Goal: Communication & Community: Ask a question

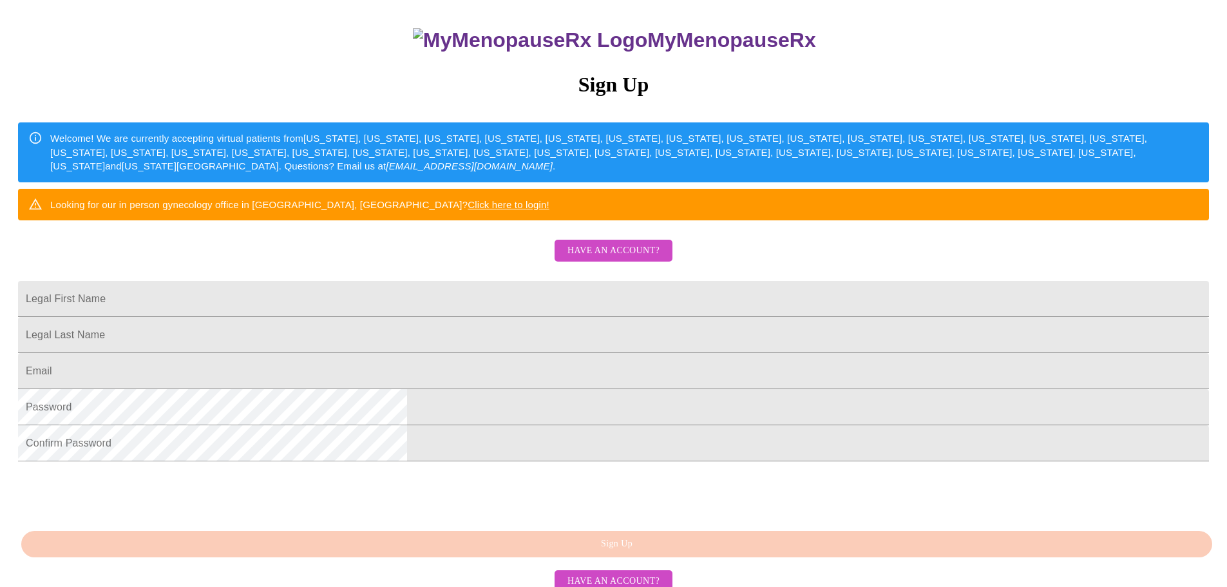
scroll to position [129, 0]
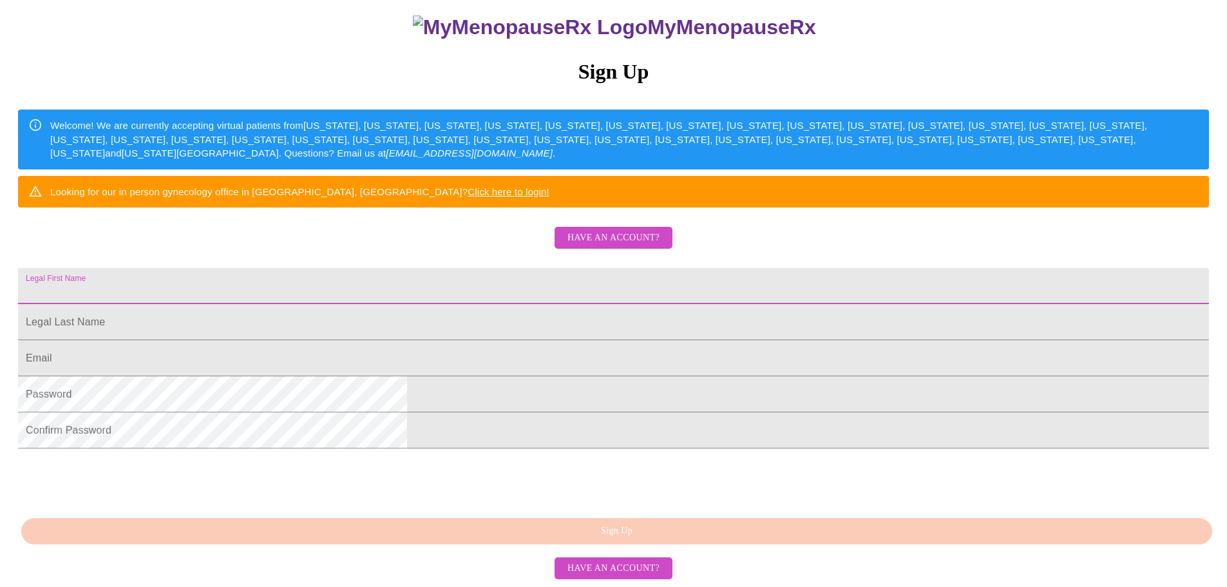
click at [464, 304] on input "Legal First Name" at bounding box center [613, 286] width 1190 height 36
type input "[PERSON_NAME]"
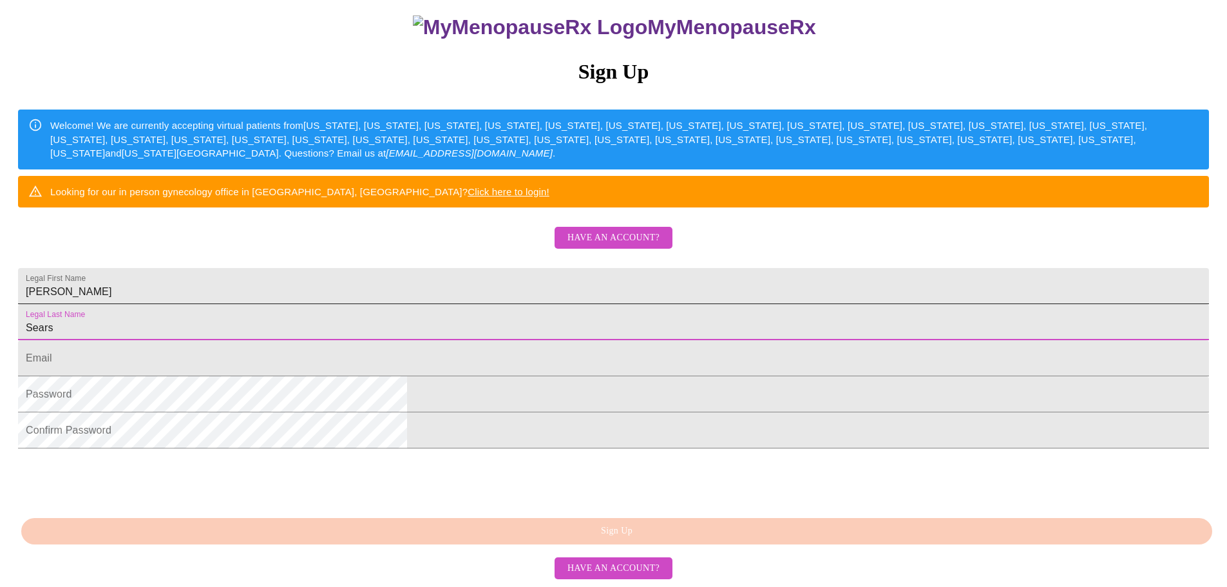
type input "Sears"
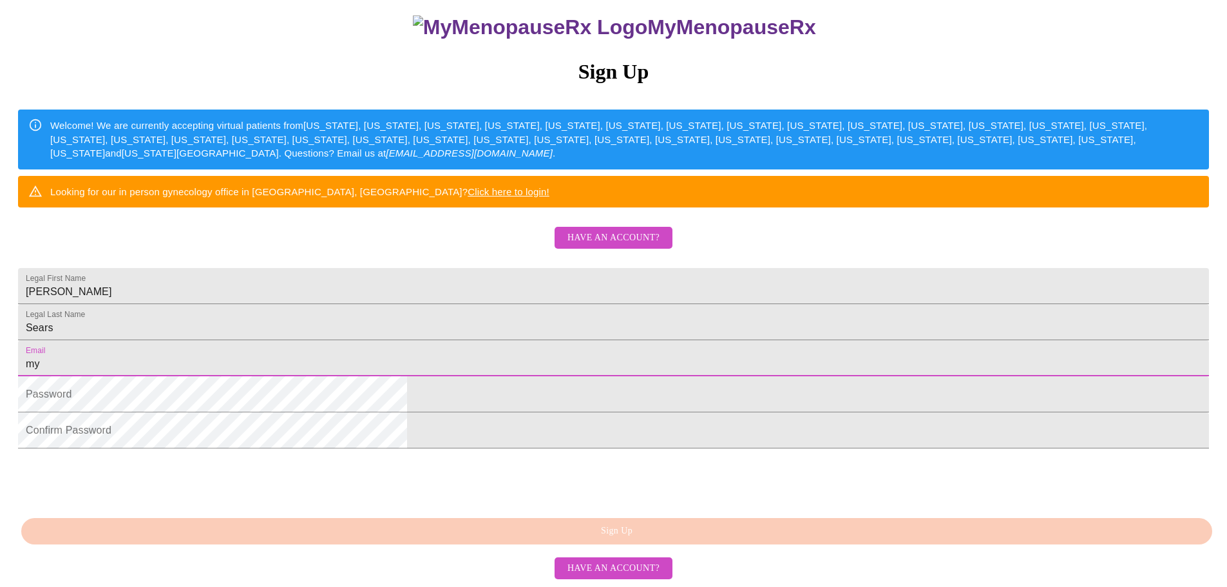
type input "[EMAIL_ADDRESS][DOMAIN_NAME]"
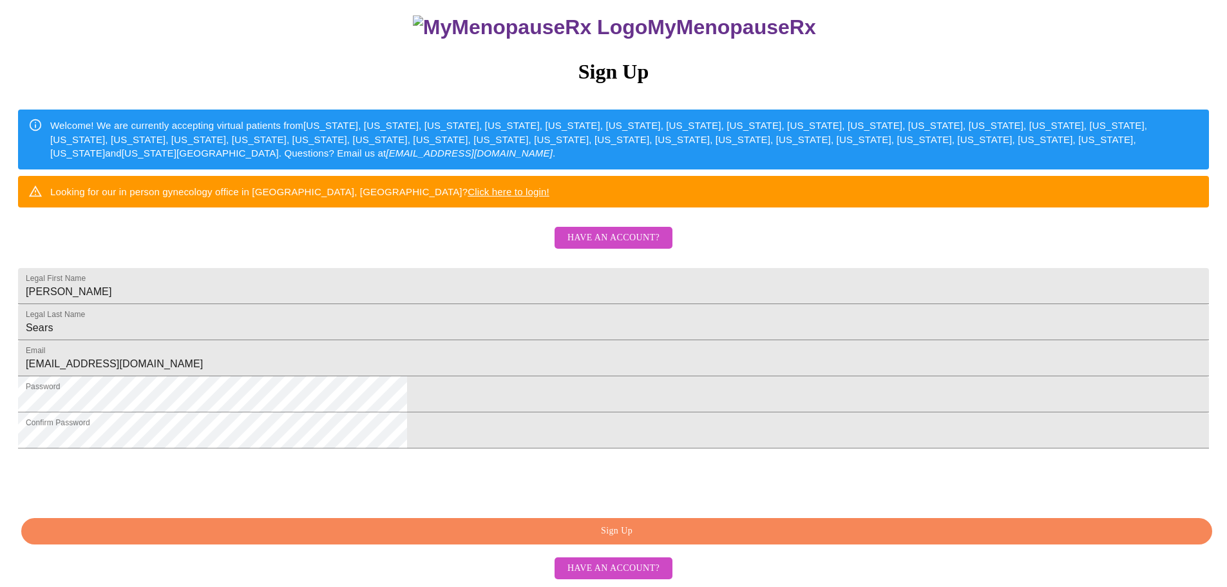
drag, startPoint x: 728, startPoint y: 539, endPoint x: 421, endPoint y: 503, distance: 308.5
click at [728, 538] on span "Sign Up" at bounding box center [616, 531] width 1161 height 16
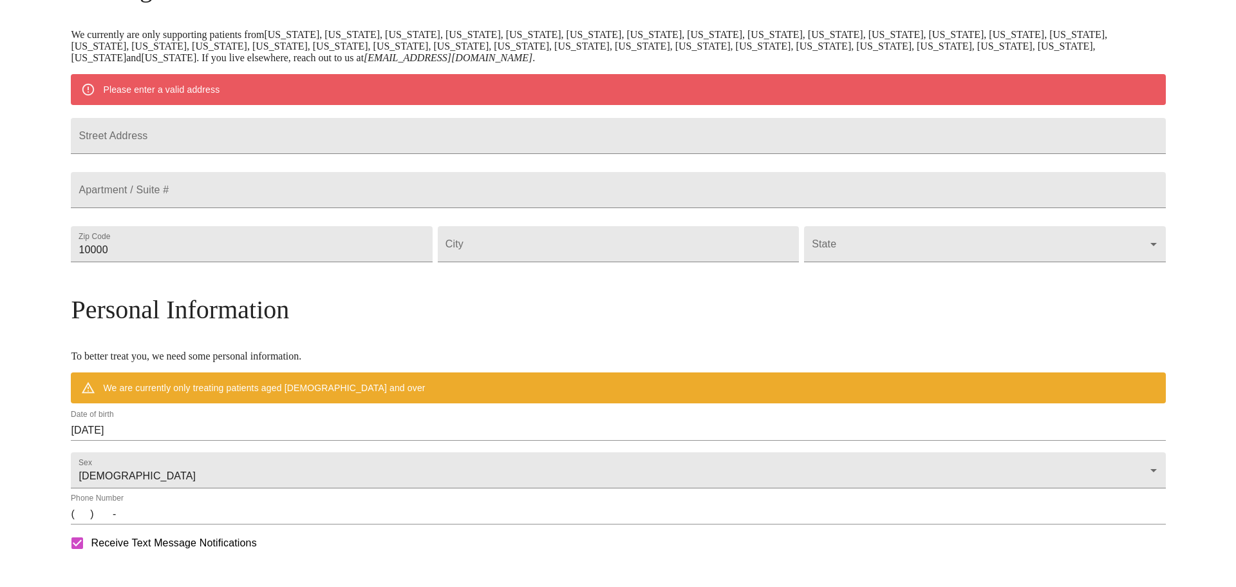
scroll to position [189, 0]
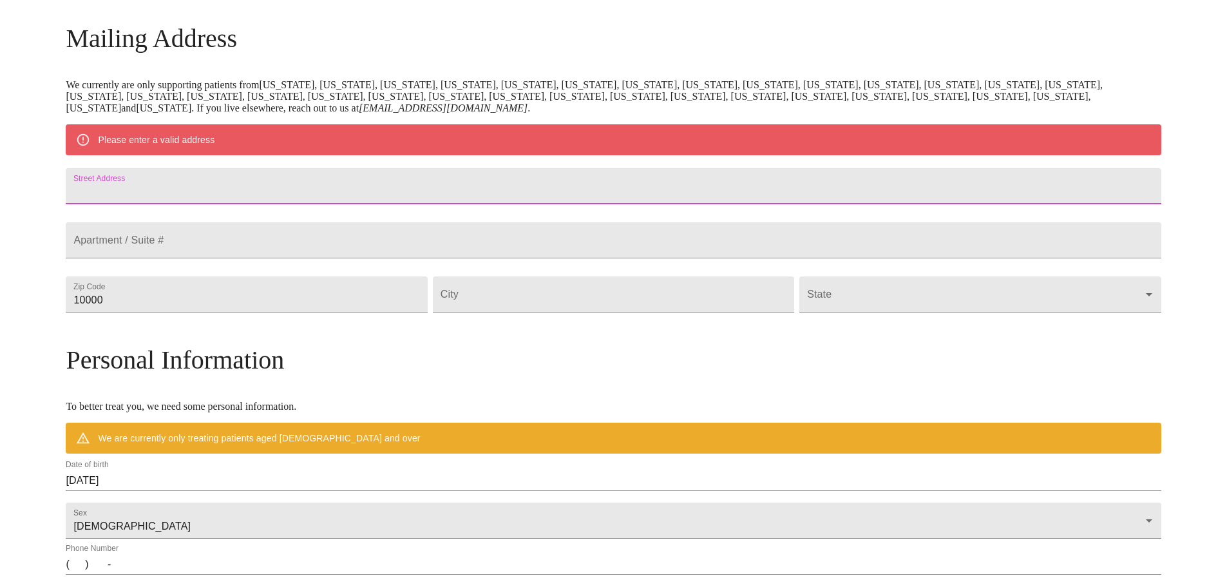
click at [425, 191] on input "Street Address" at bounding box center [613, 186] width 1095 height 36
click at [424, 191] on input "Street Address" at bounding box center [613, 186] width 1095 height 36
click at [346, 189] on input "3102" at bounding box center [613, 186] width 1095 height 36
type input "[STREET_ADDRESS]"
click at [321, 258] on input "Street Address" at bounding box center [613, 240] width 1095 height 36
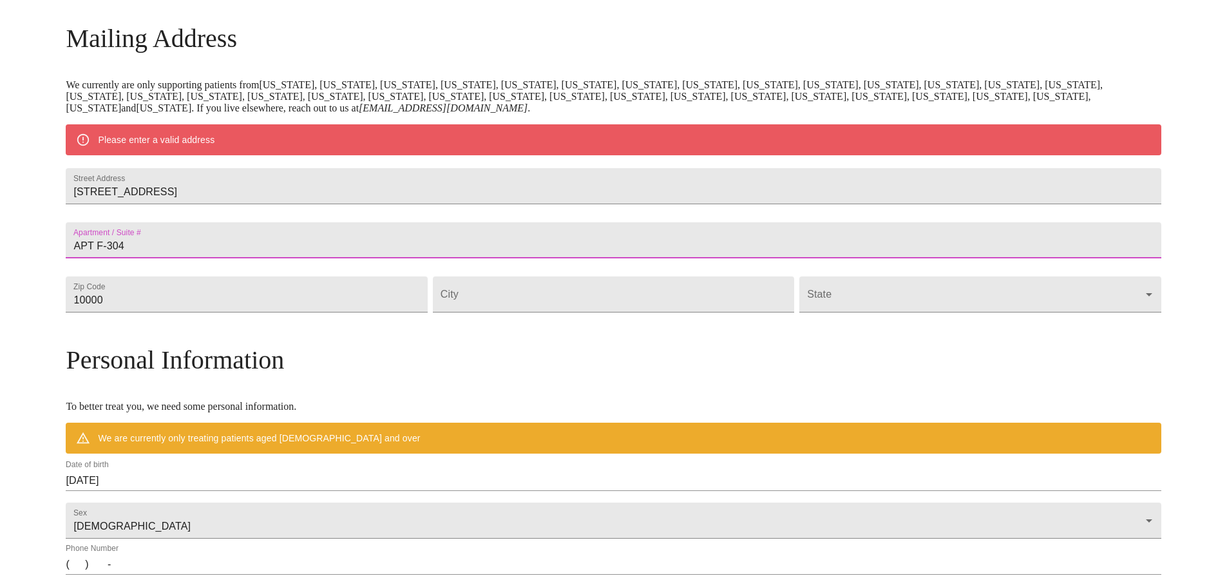
type input "APT F-304"
type input "77554"
type input "[GEOGRAPHIC_DATA]"
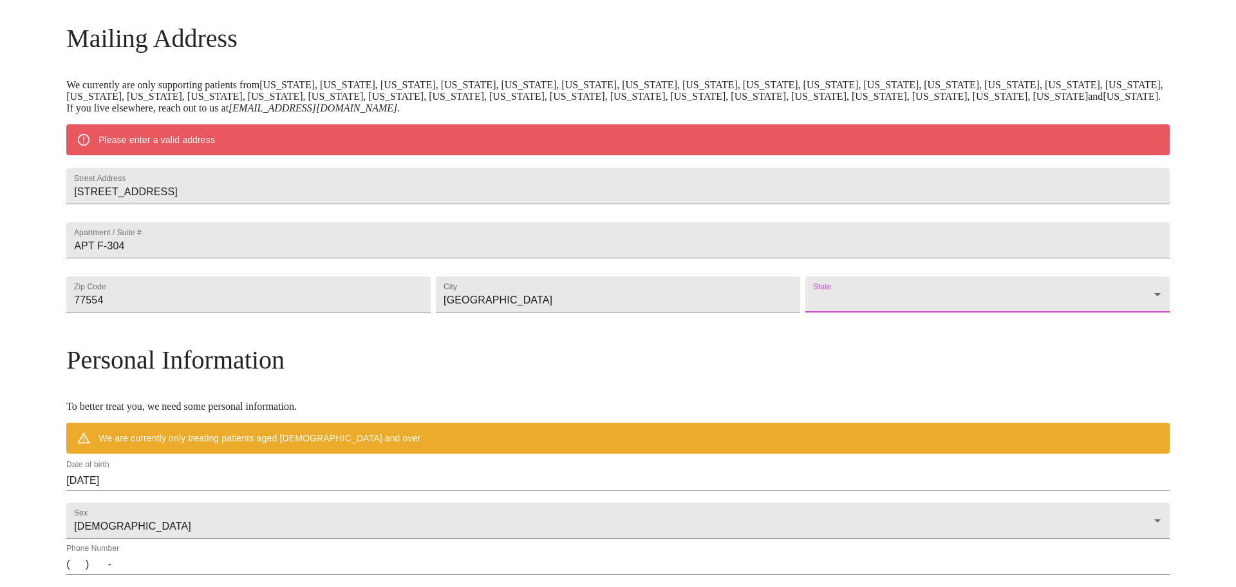
click at [796, 324] on body "MyMenopauseRx Welcome to MyMenopauseRx Since it's your first time here, you'll …" at bounding box center [618, 318] width 1226 height 1004
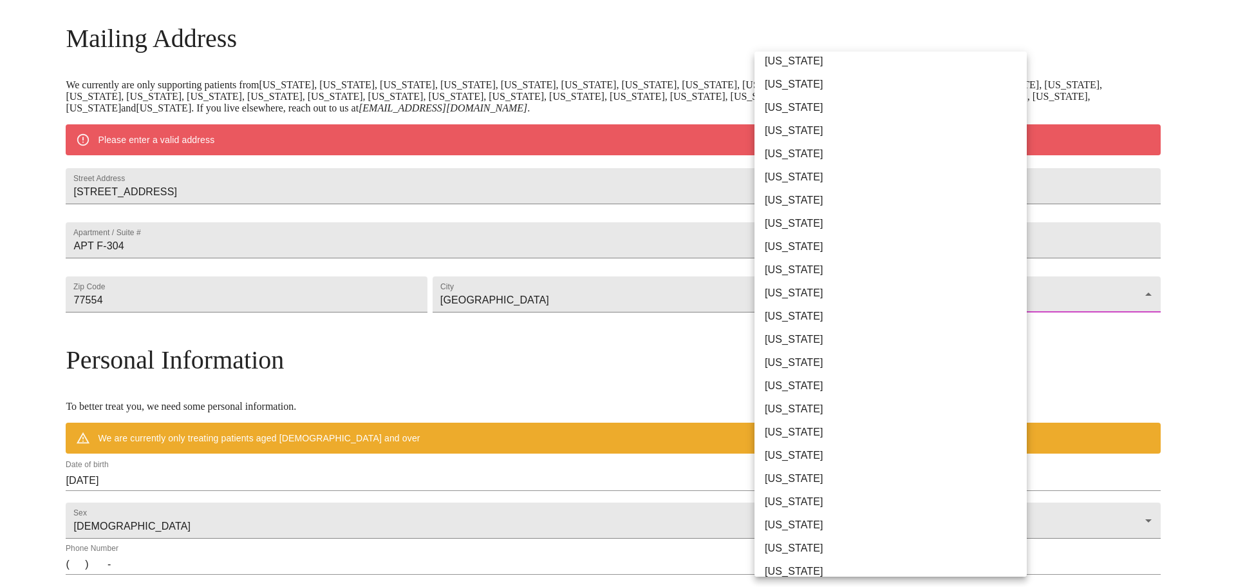
scroll to position [644, 0]
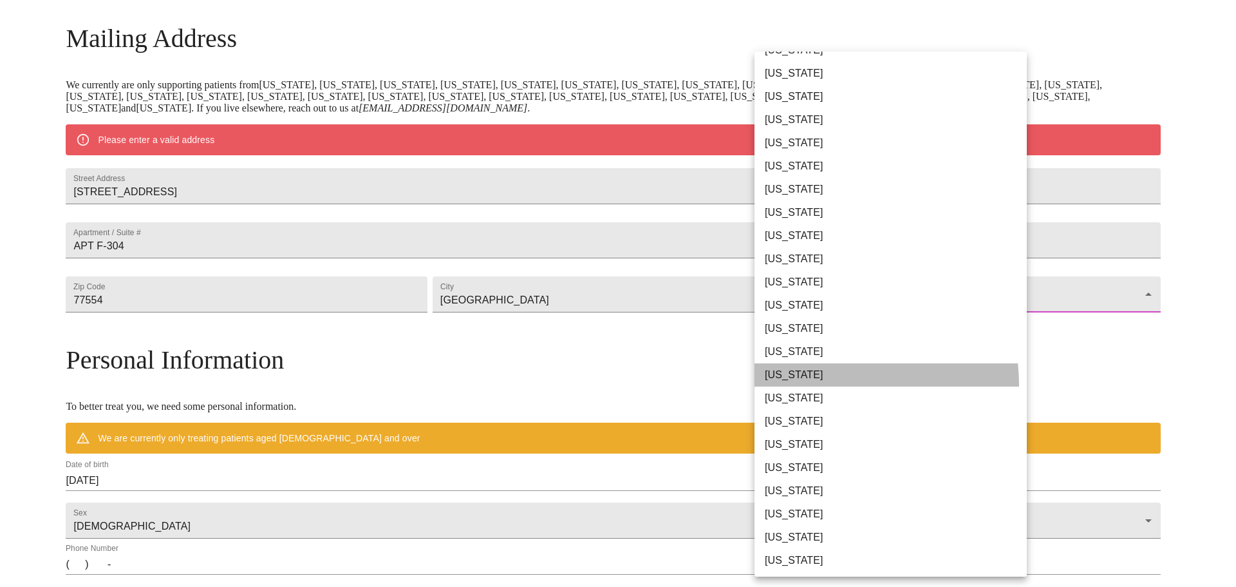
click at [818, 385] on li "[US_STATE]" at bounding box center [896, 374] width 282 height 23
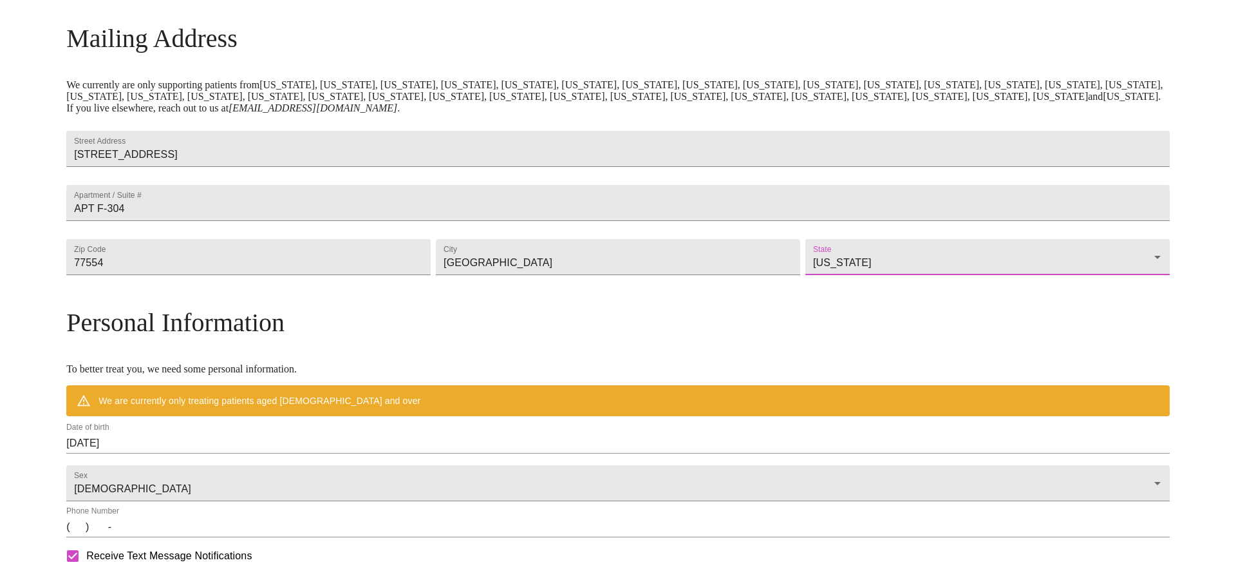
click at [839, 292] on body "MyMenopauseRx Welcome to MyMenopauseRx Since it's your first time here, you'll …" at bounding box center [618, 299] width 1226 height 966
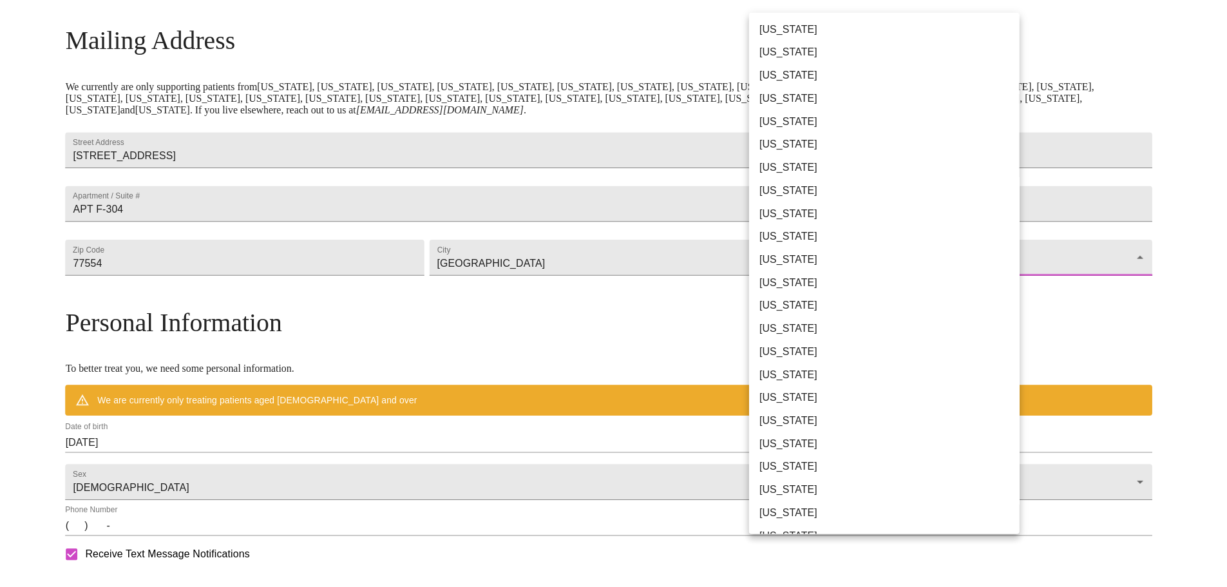
scroll to position [668, 0]
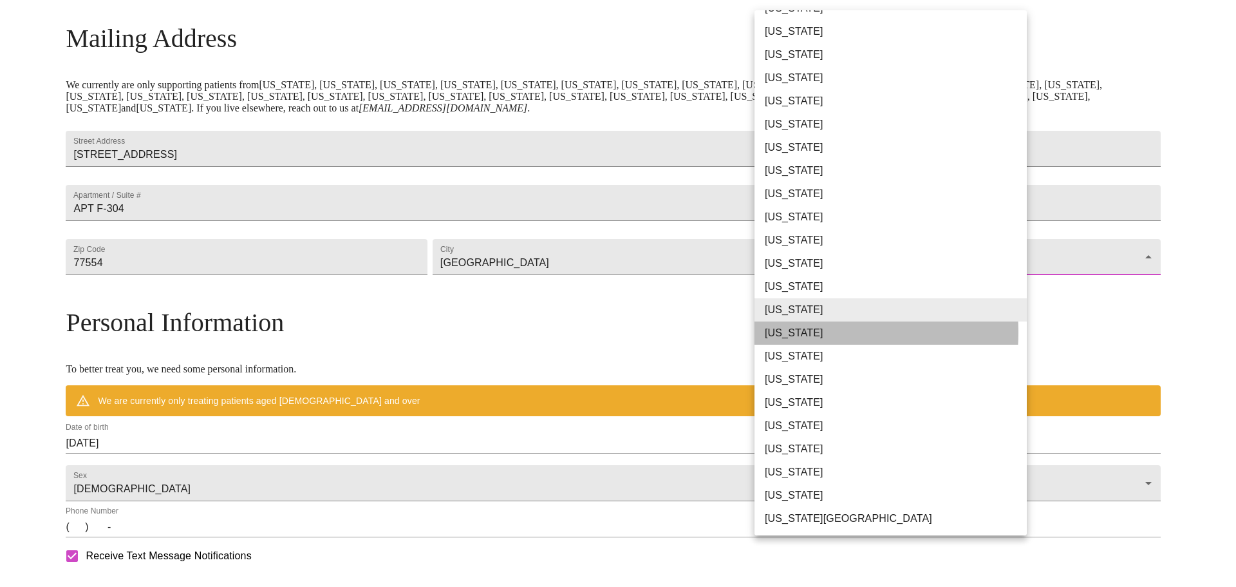
click at [798, 332] on li "[US_STATE]" at bounding box center [896, 332] width 282 height 23
type input "[US_STATE]"
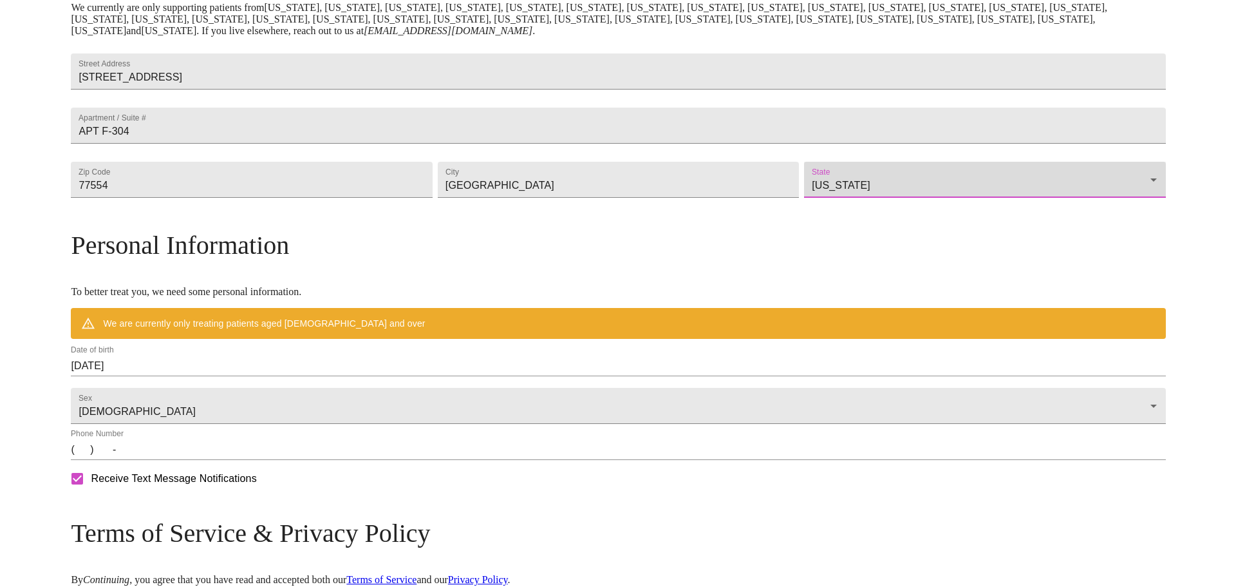
scroll to position [427, 0]
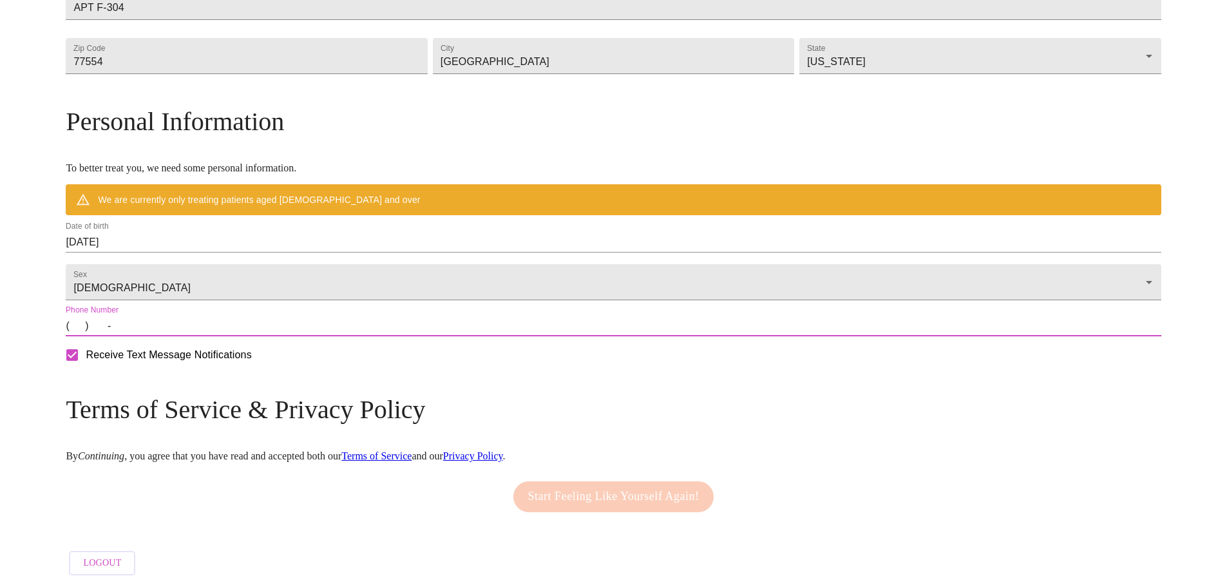
click at [201, 325] on input "(   )    -" at bounding box center [613, 325] width 1095 height 21
type input "[PHONE_NUMBER]"
click at [814, 408] on h3 "Terms of Service & Privacy Policy" at bounding box center [613, 409] width 1095 height 30
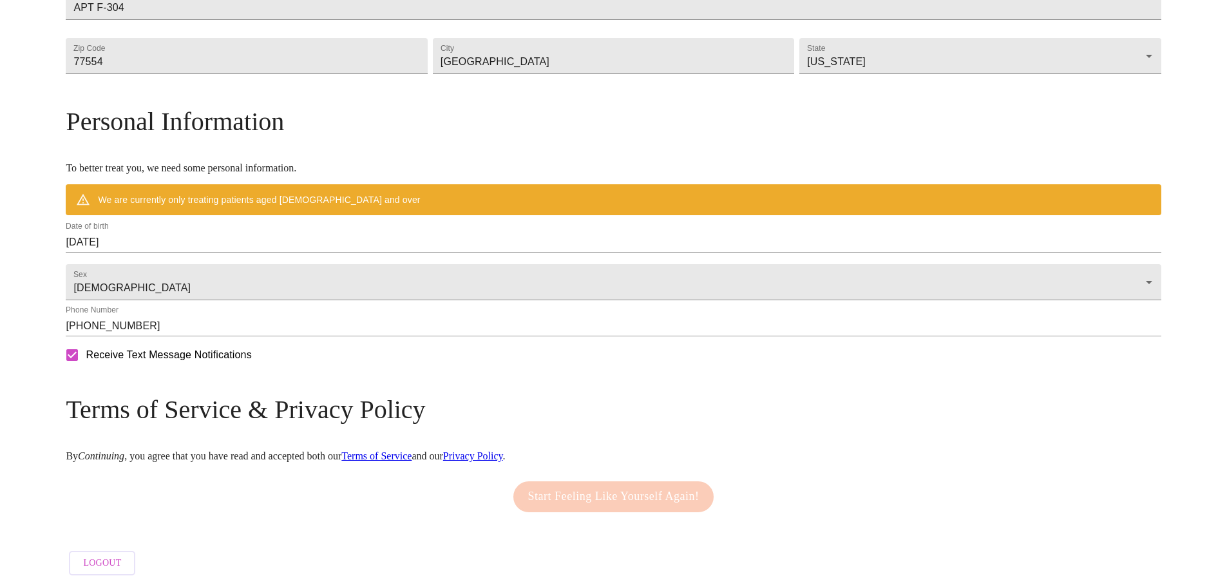
click at [306, 221] on div "Date of birth [DEMOGRAPHIC_DATA]" at bounding box center [613, 236] width 1095 height 31
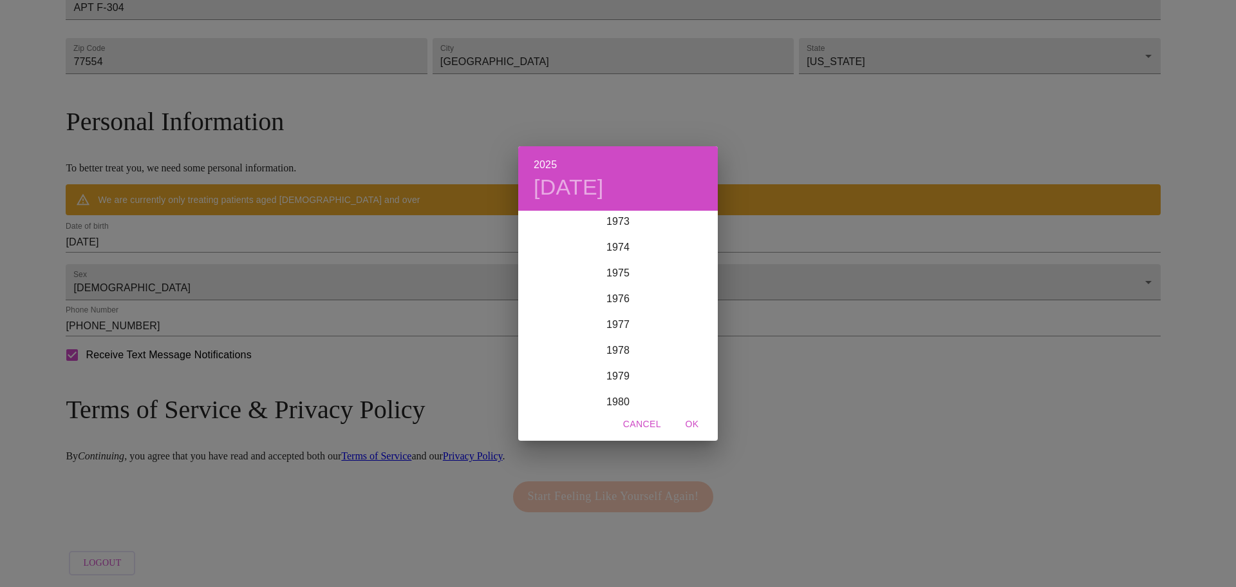
scroll to position [1880, 0]
click at [606, 274] on div "1974" at bounding box center [618, 276] width 200 height 26
click at [682, 283] on div "Jun" at bounding box center [685, 284] width 66 height 48
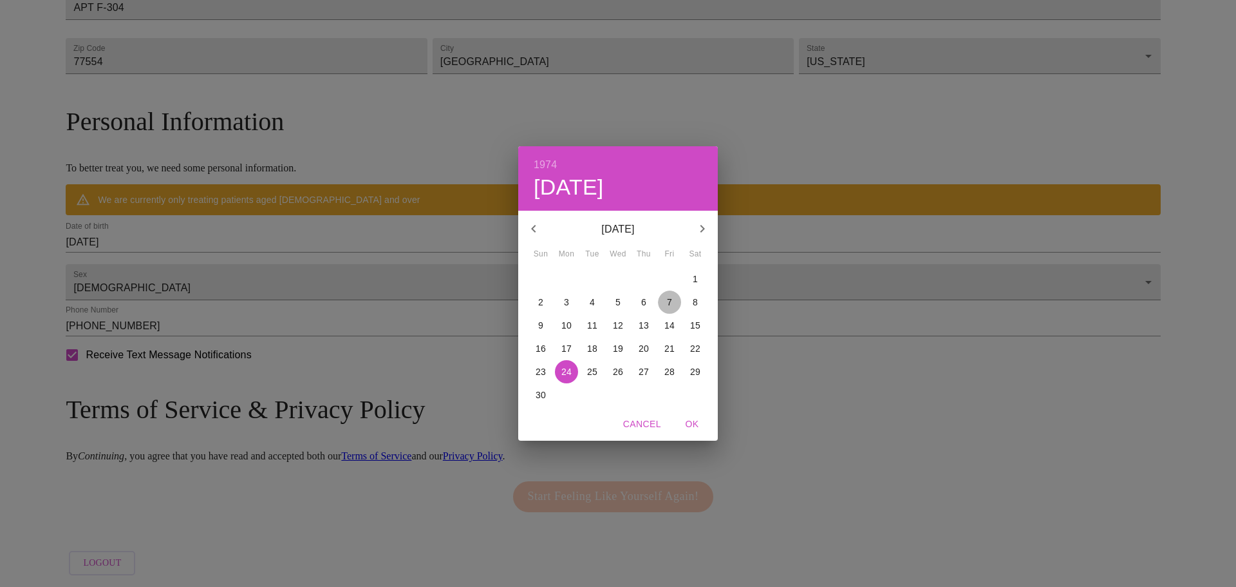
click at [663, 303] on span "7" at bounding box center [669, 302] width 23 height 13
click at [686, 419] on span "OK" at bounding box center [692, 424] width 31 height 16
type input "[DATE]"
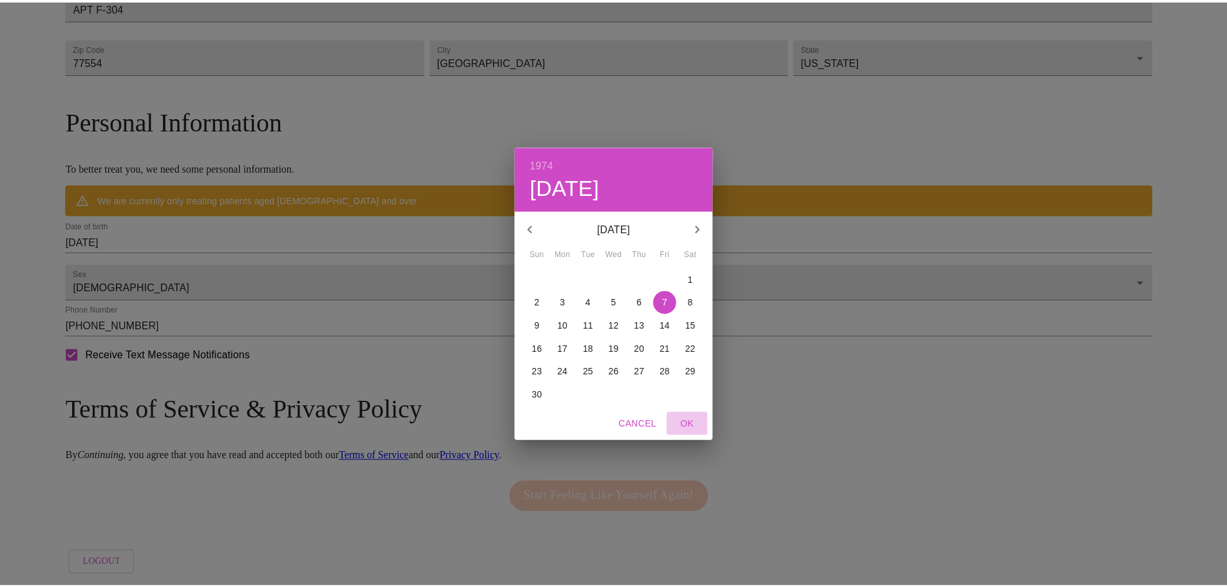
scroll to position [390, 0]
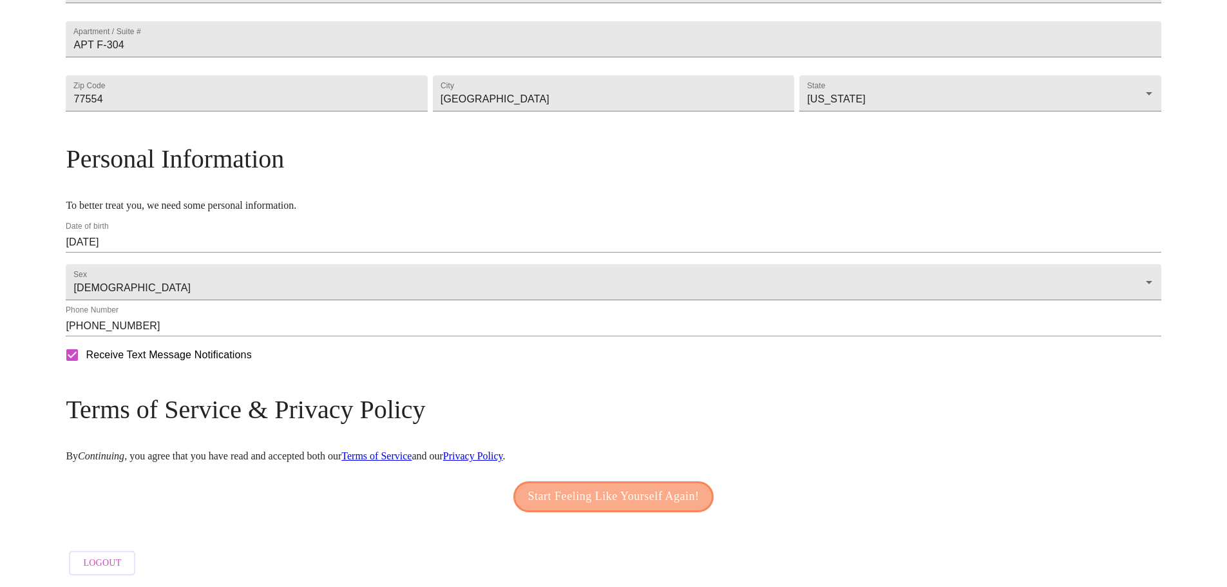
click at [634, 497] on span "Start Feeling Like Yourself Again!" at bounding box center [613, 496] width 171 height 21
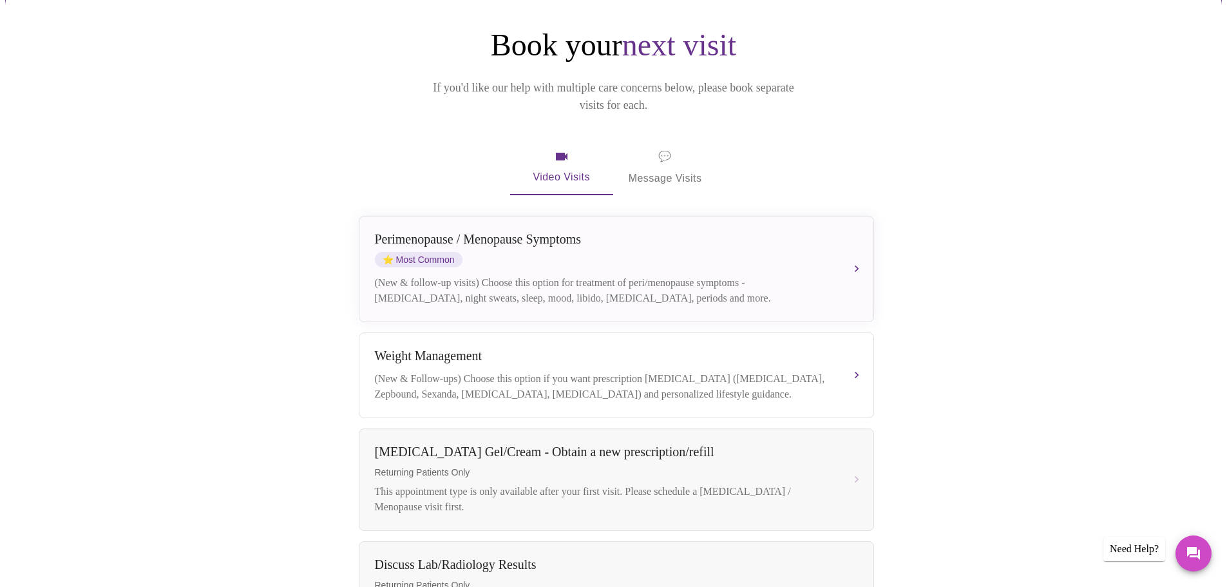
scroll to position [129, 0]
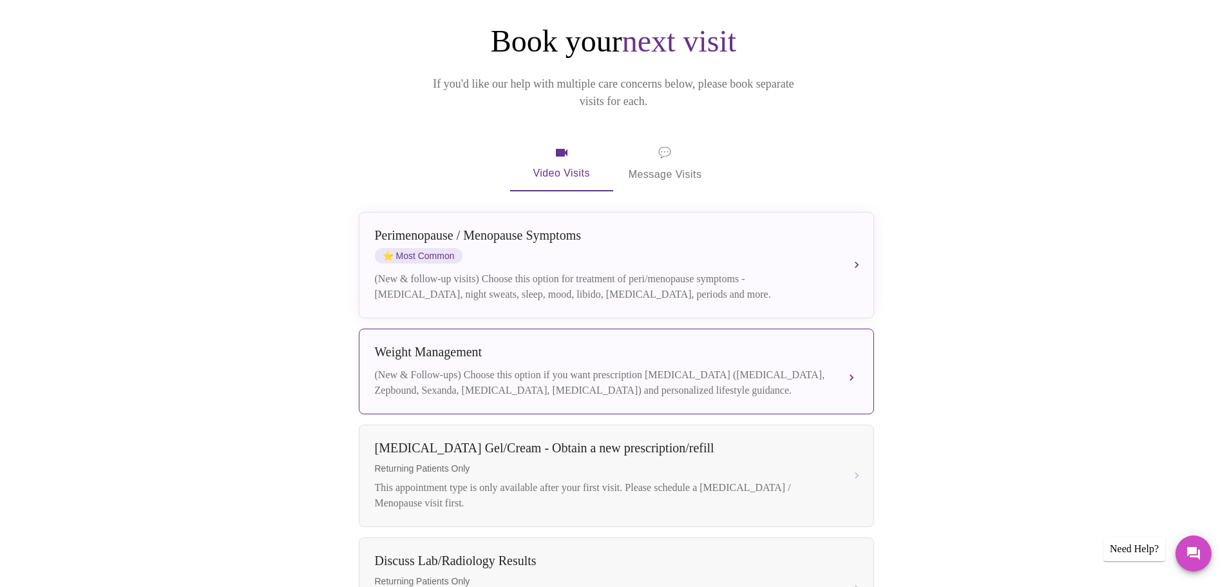
click at [856, 357] on button "[MEDICAL_DATA] (New & Follow-ups) Choose this option if you want prescription […" at bounding box center [616, 371] width 515 height 86
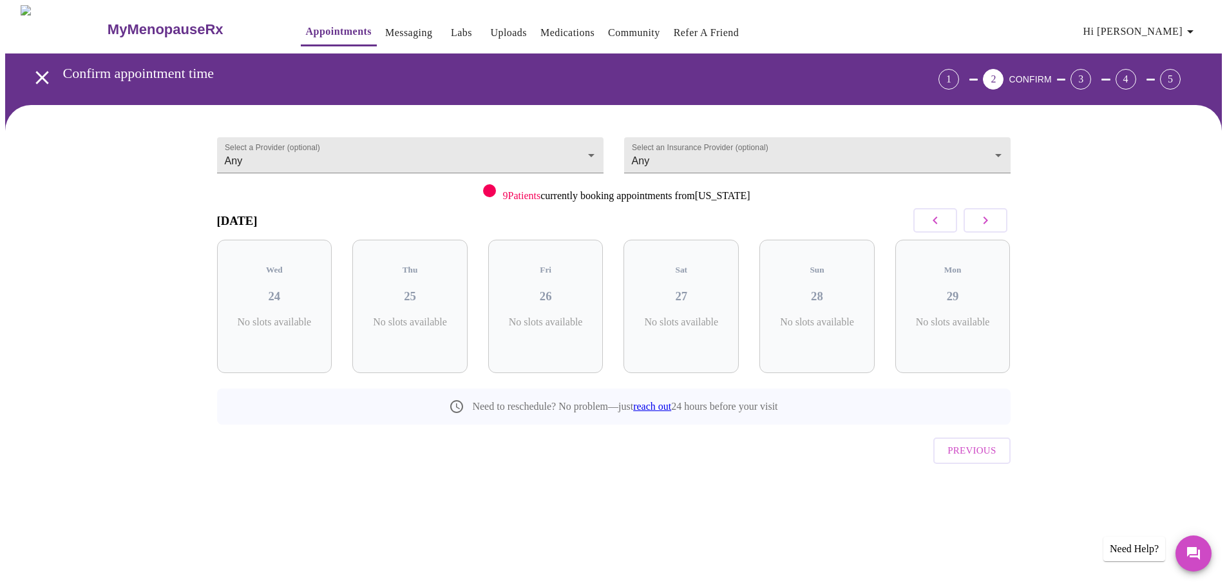
scroll to position [0, 0]
click at [691, 290] on h3 "27" at bounding box center [686, 296] width 95 height 14
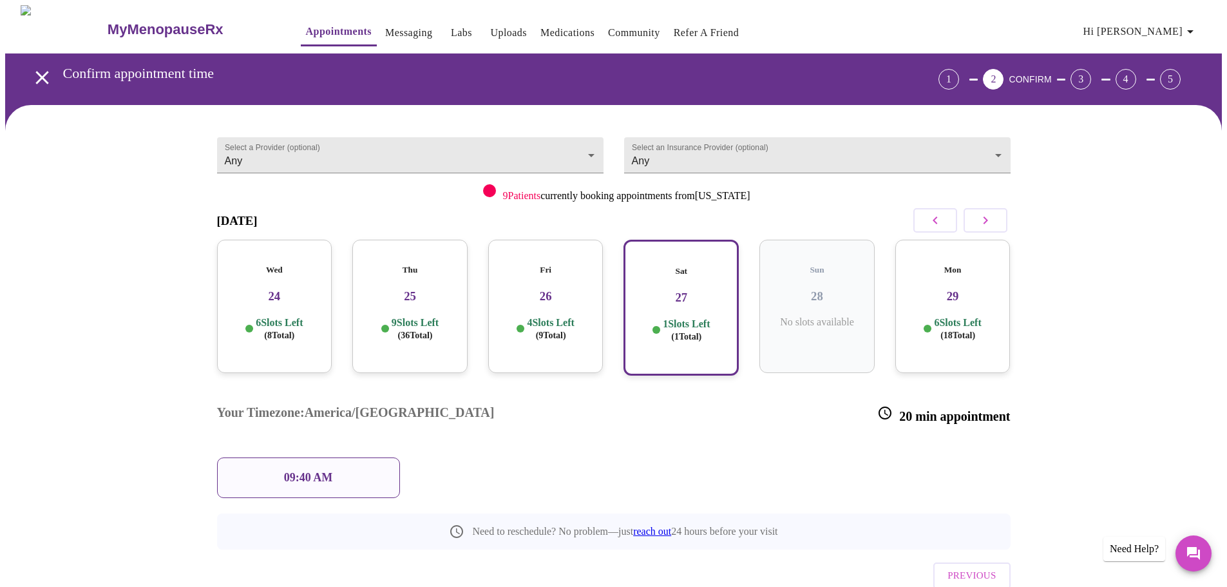
click at [565, 289] on h3 "26" at bounding box center [545, 296] width 95 height 14
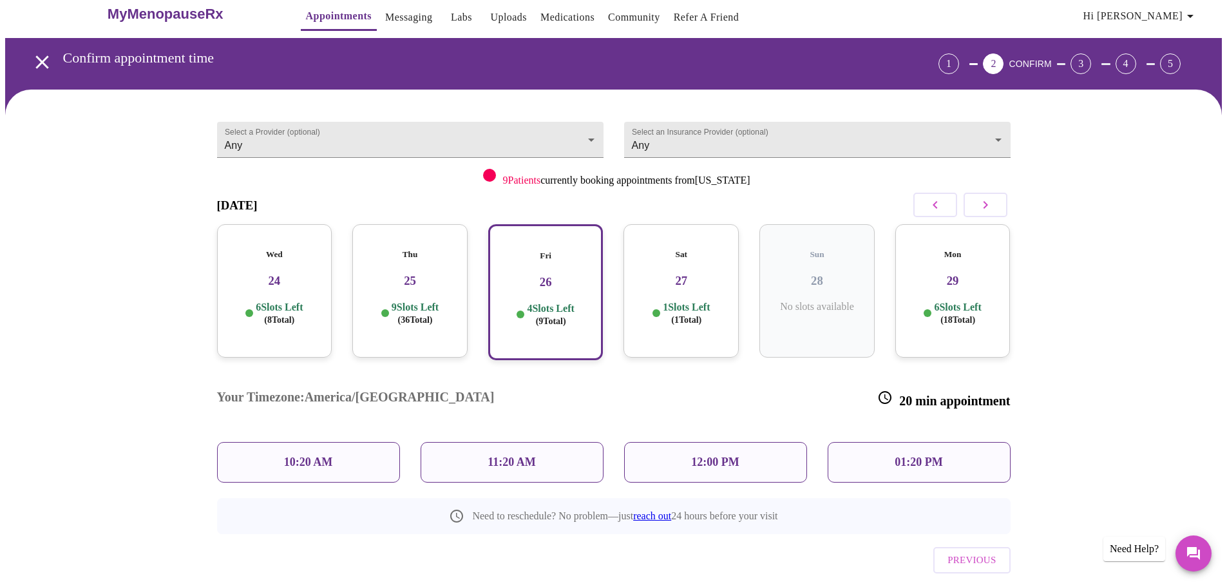
scroll to position [24, 0]
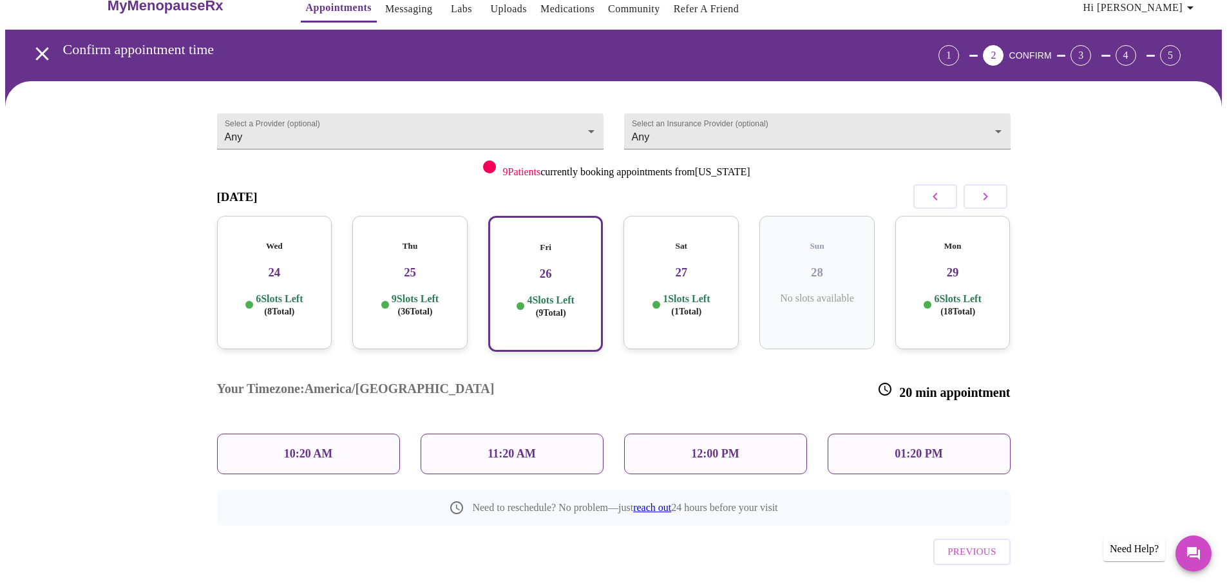
click at [400, 265] on h3 "25" at bounding box center [409, 272] width 95 height 14
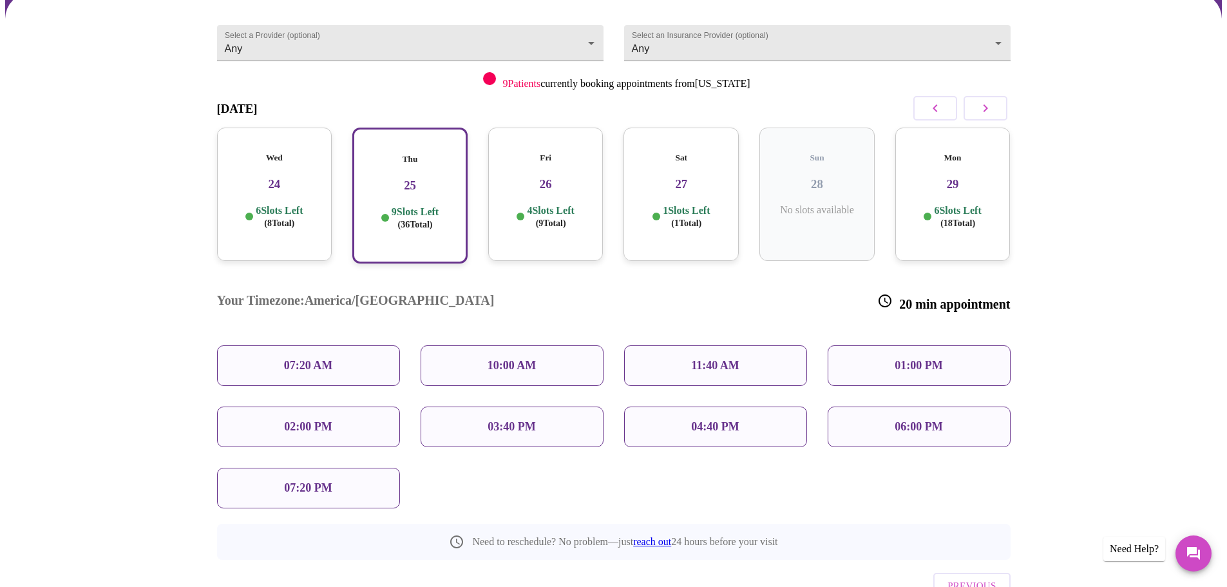
scroll to position [89, 0]
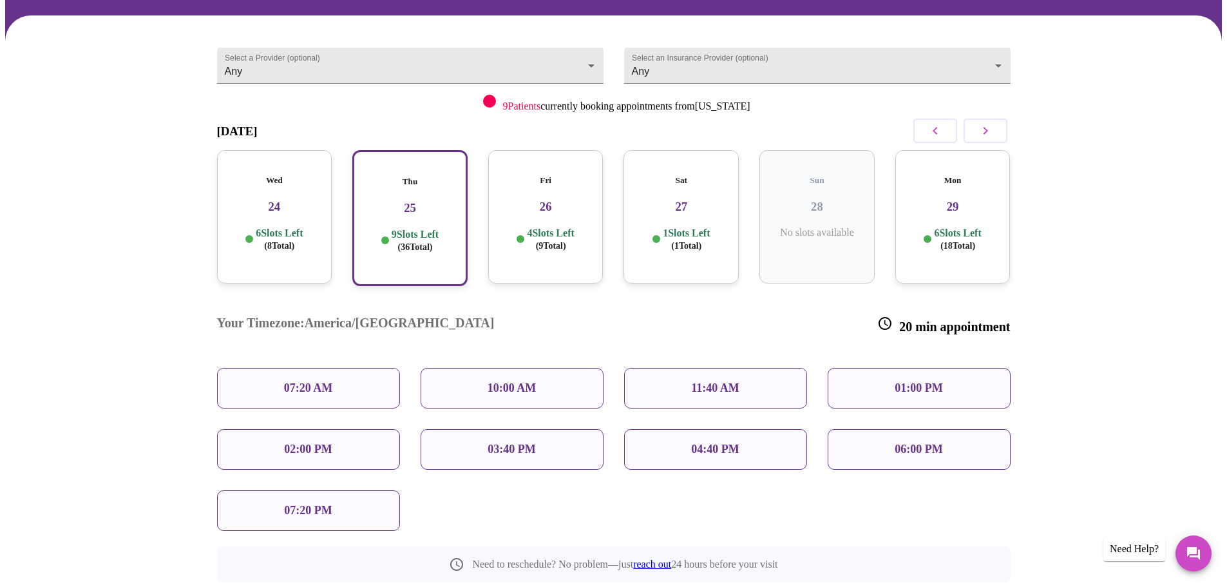
click at [540, 201] on h3 "26" at bounding box center [545, 207] width 95 height 14
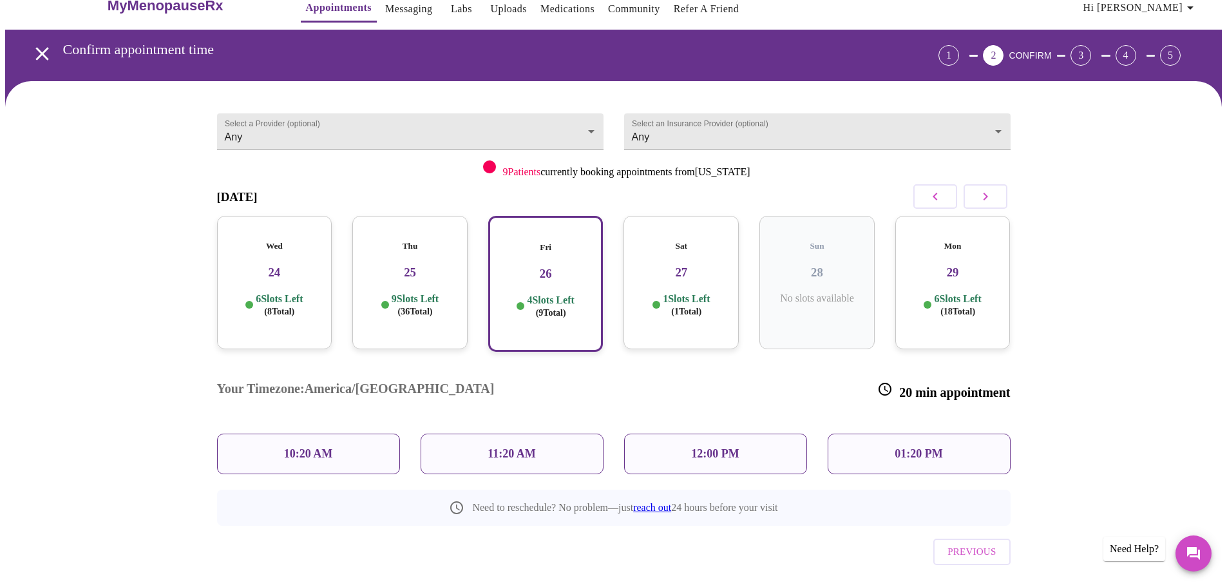
click at [418, 274] on div "Thu 25 9 Slots Left ( 36 Total)" at bounding box center [409, 282] width 115 height 133
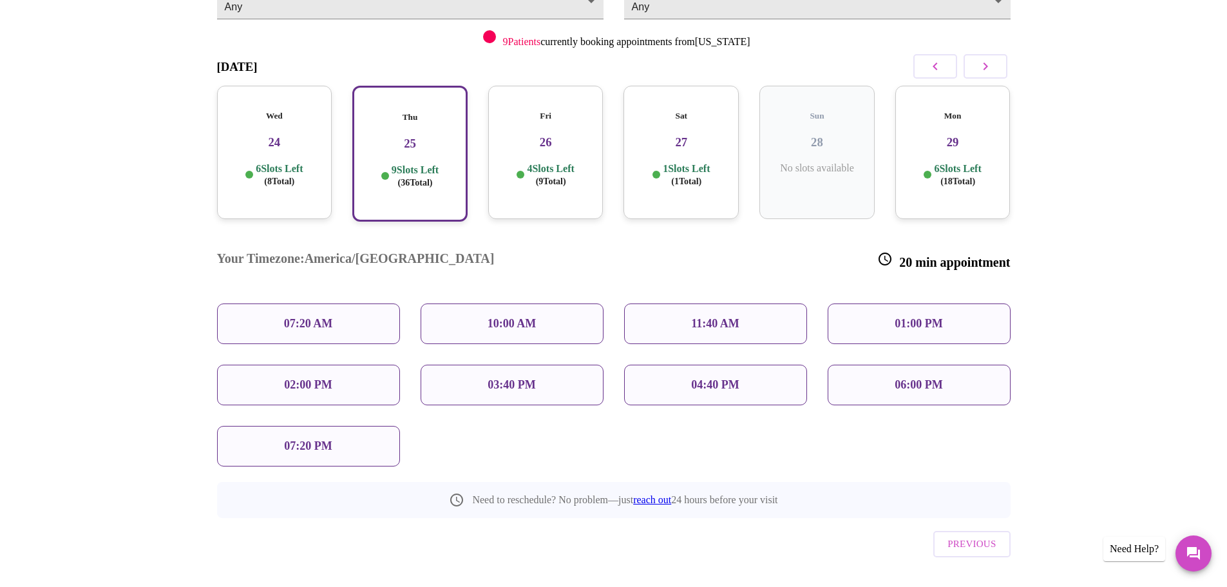
scroll to position [0, 0]
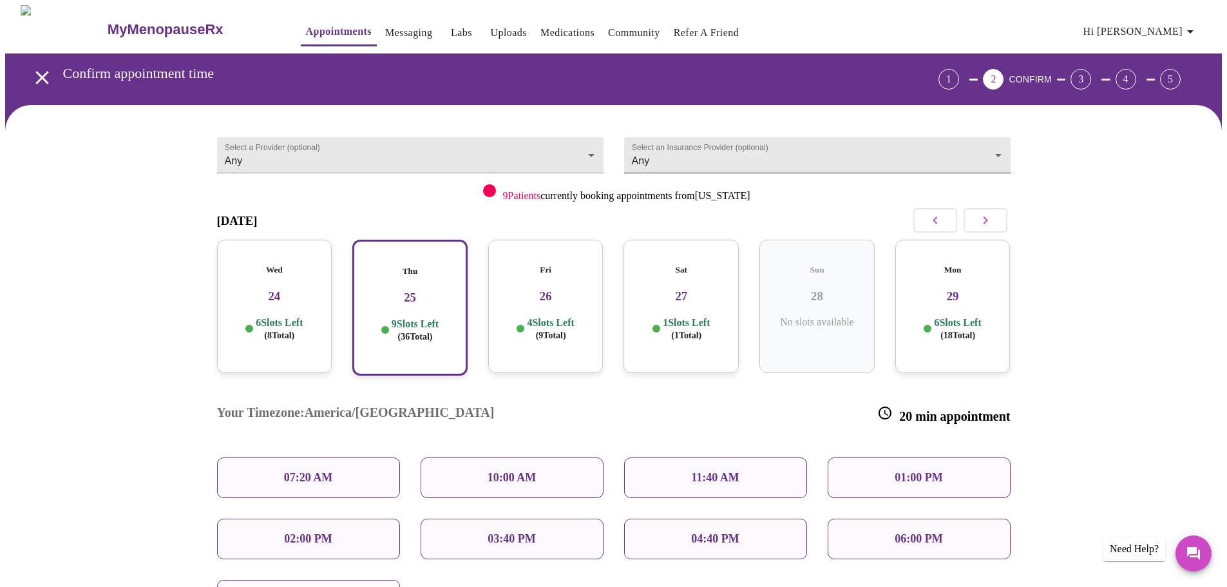
click at [993, 149] on body "MyMenopauseRx Appointments Messaging Labs Uploads Medications Community Refer a…" at bounding box center [613, 390] width 1216 height 770
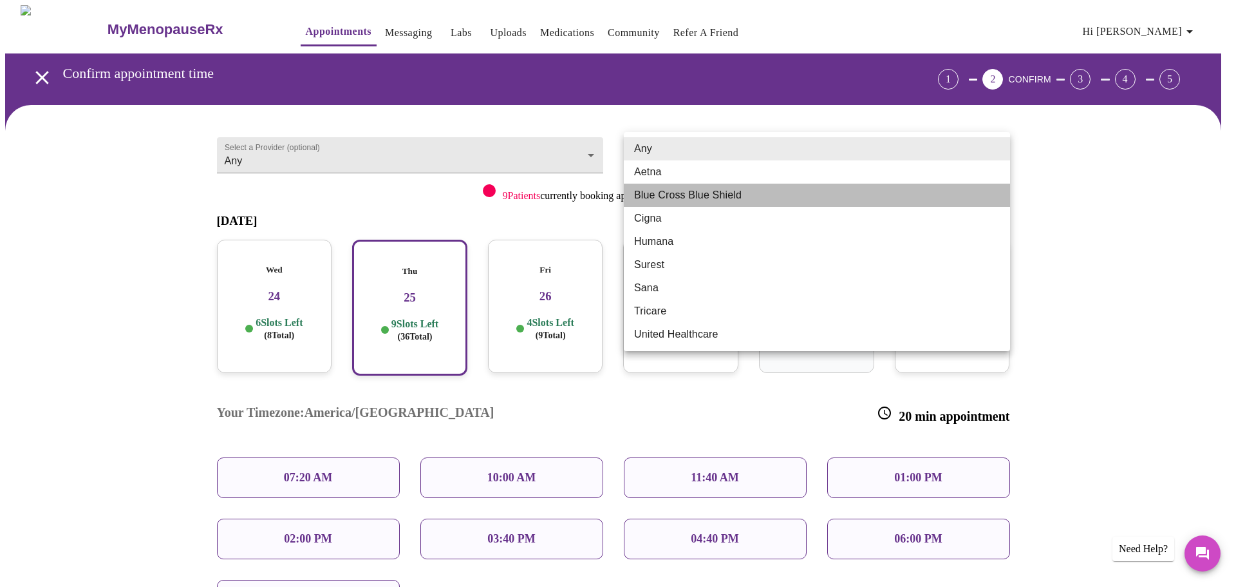
click at [834, 200] on li "Blue Cross Blue Shield" at bounding box center [817, 194] width 386 height 23
type input "Blue Cross Blue Shield"
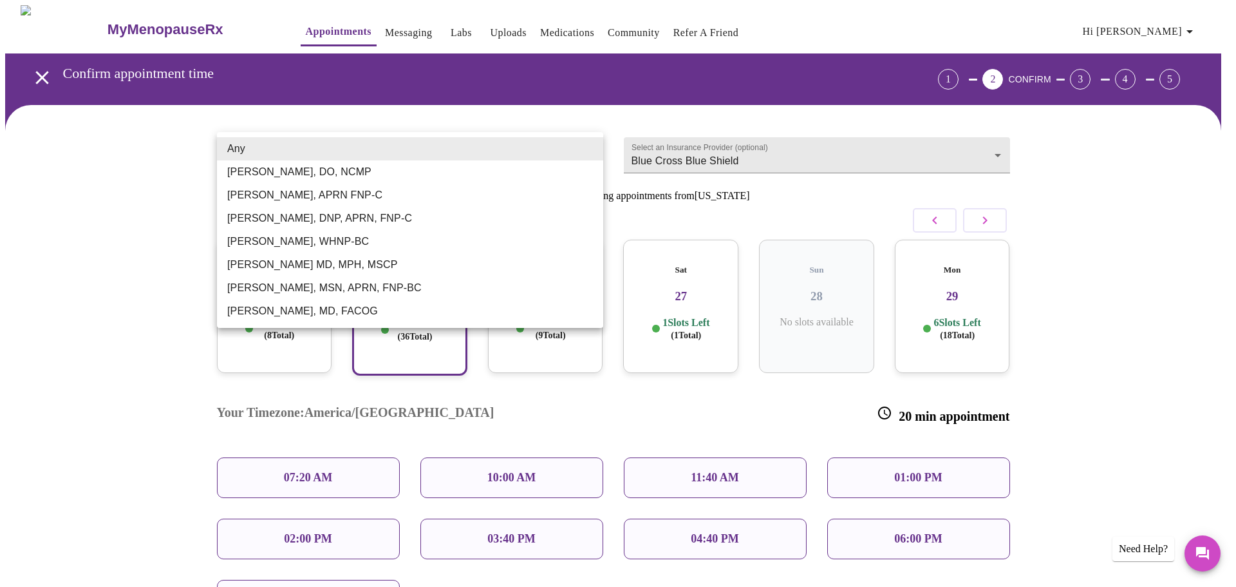
click at [589, 150] on body "MyMenopauseRx Appointments Messaging Labs Uploads Medications Community Refer a…" at bounding box center [618, 390] width 1226 height 770
click at [42, 203] on div at bounding box center [618, 293] width 1236 height 587
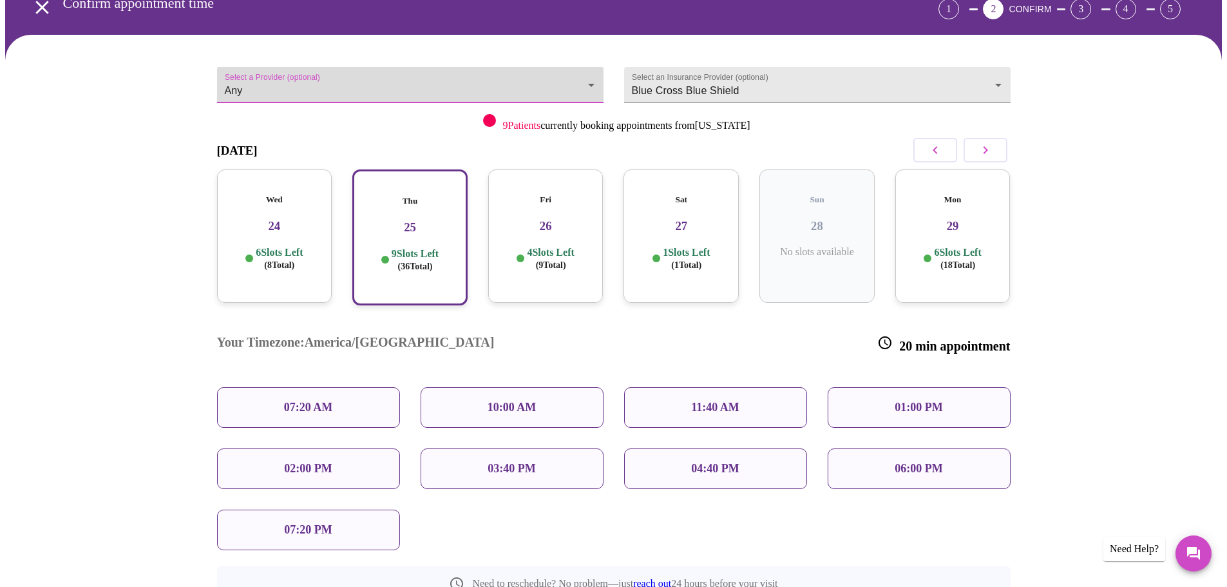
scroll to position [154, 0]
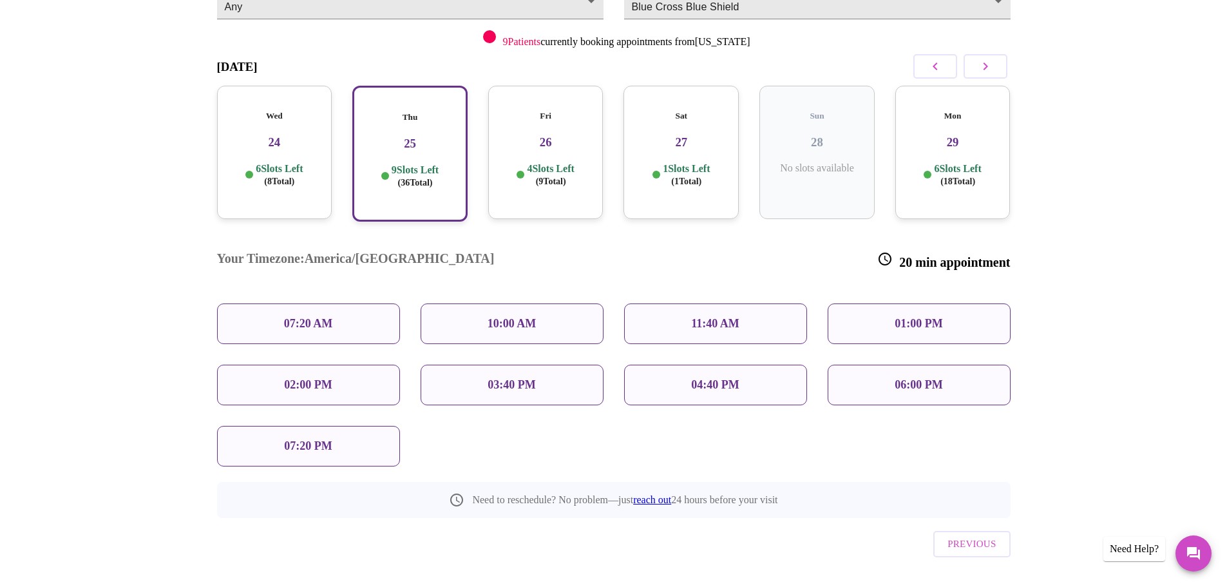
click at [316, 439] on p "07:20 PM" at bounding box center [308, 446] width 48 height 14
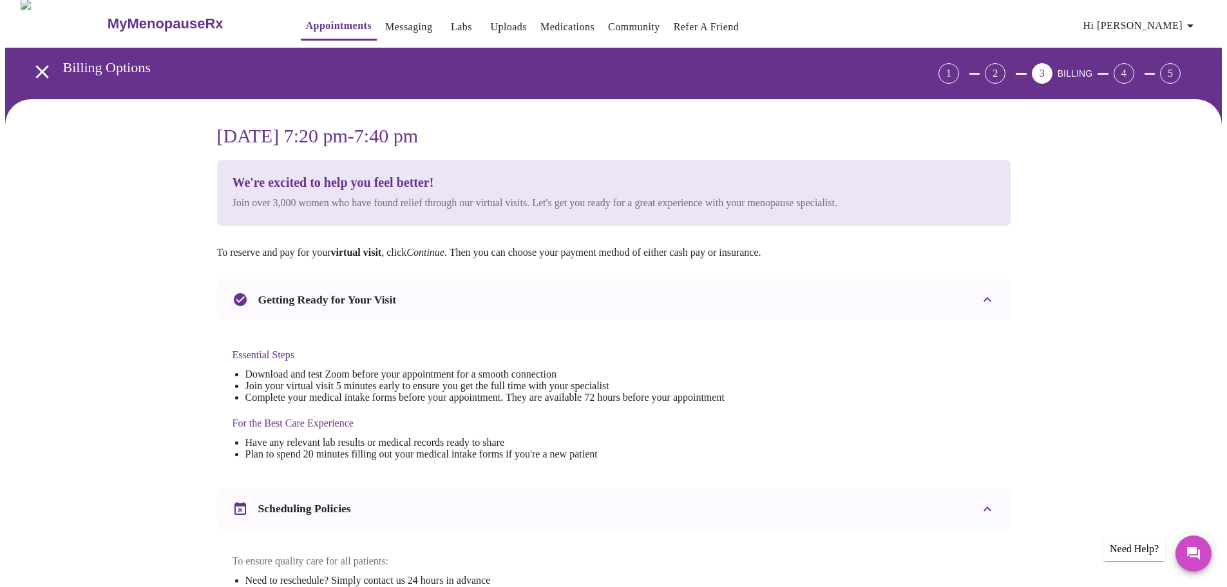
scroll to position [0, 0]
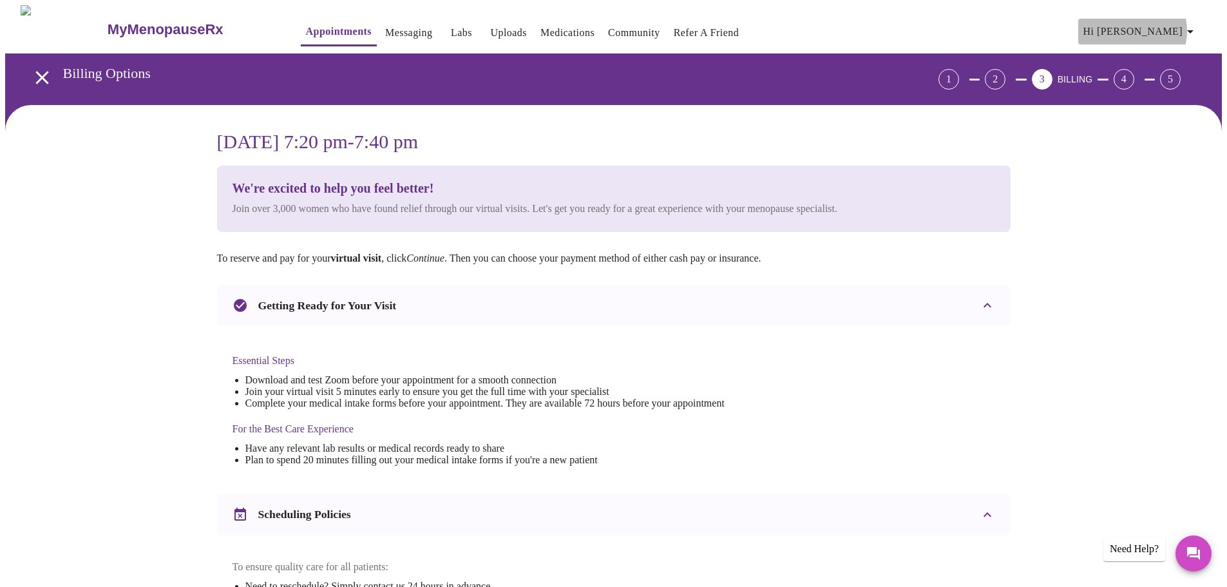
click at [1198, 26] on icon "button" at bounding box center [1189, 31] width 15 height 15
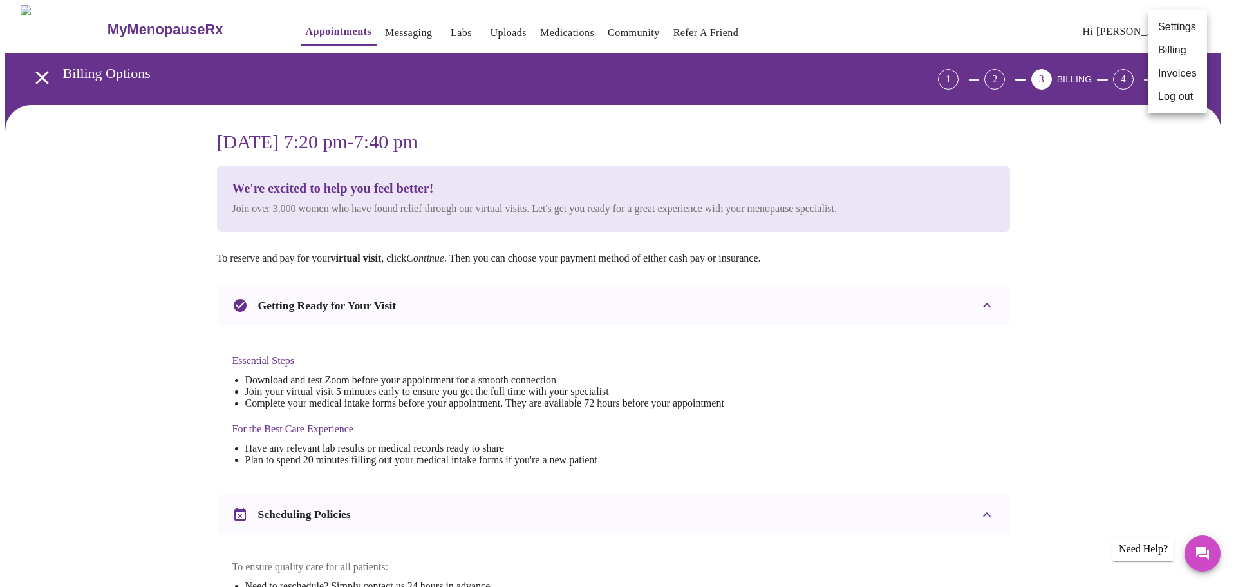
click at [1200, 243] on div at bounding box center [618, 293] width 1236 height 587
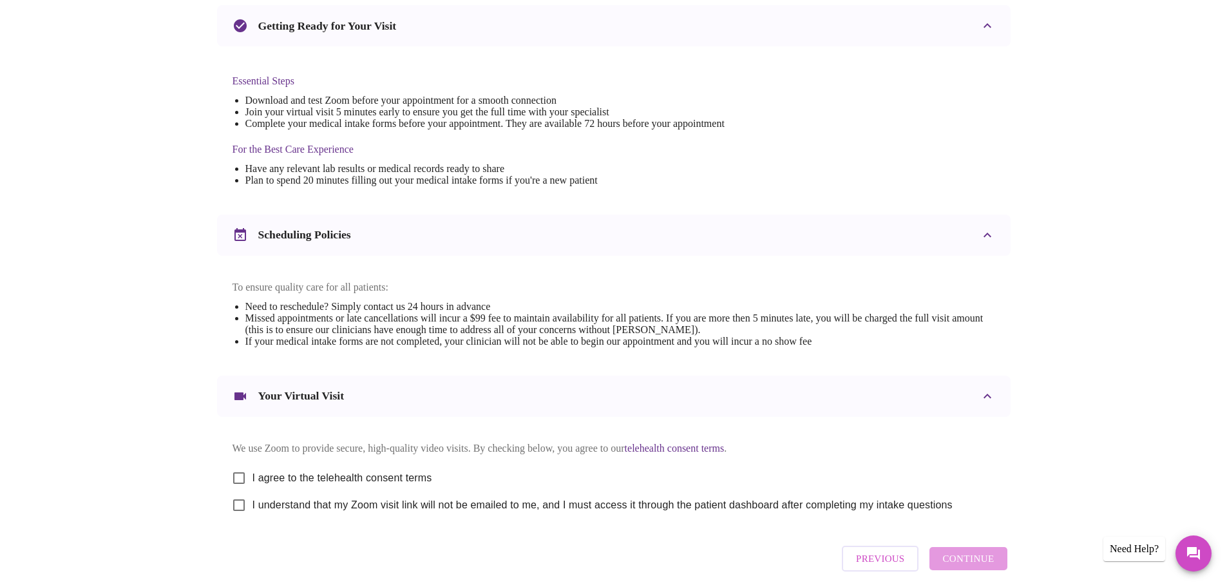
scroll to position [347, 0]
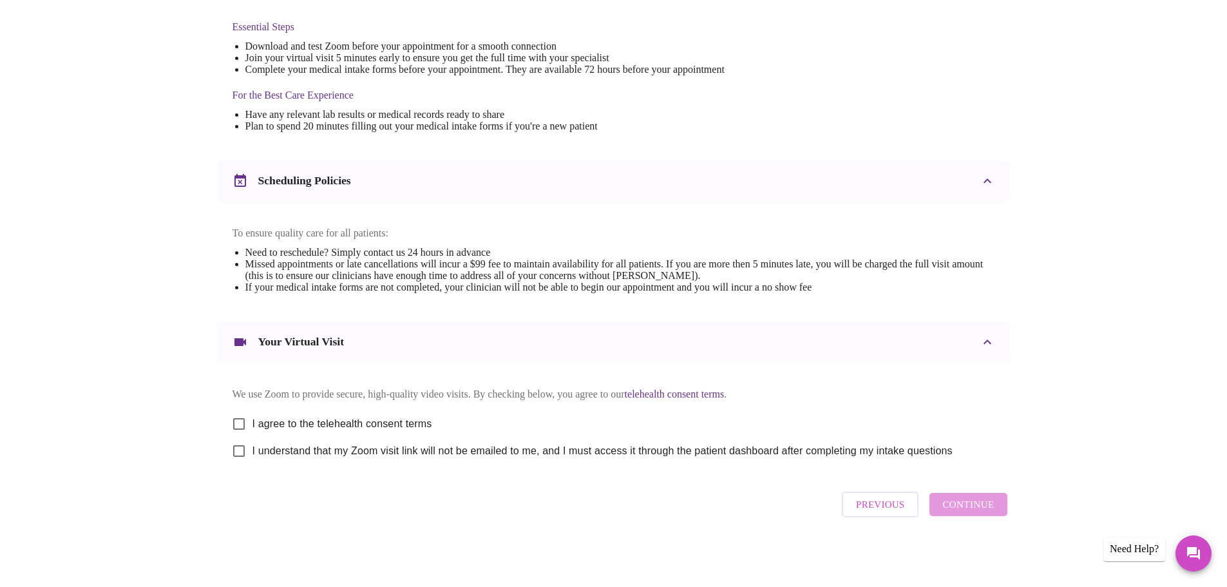
drag, startPoint x: 866, startPoint y: 504, endPoint x: 862, endPoint y: 497, distance: 8.1
click at [866, 504] on span "Previous" at bounding box center [880, 504] width 48 height 17
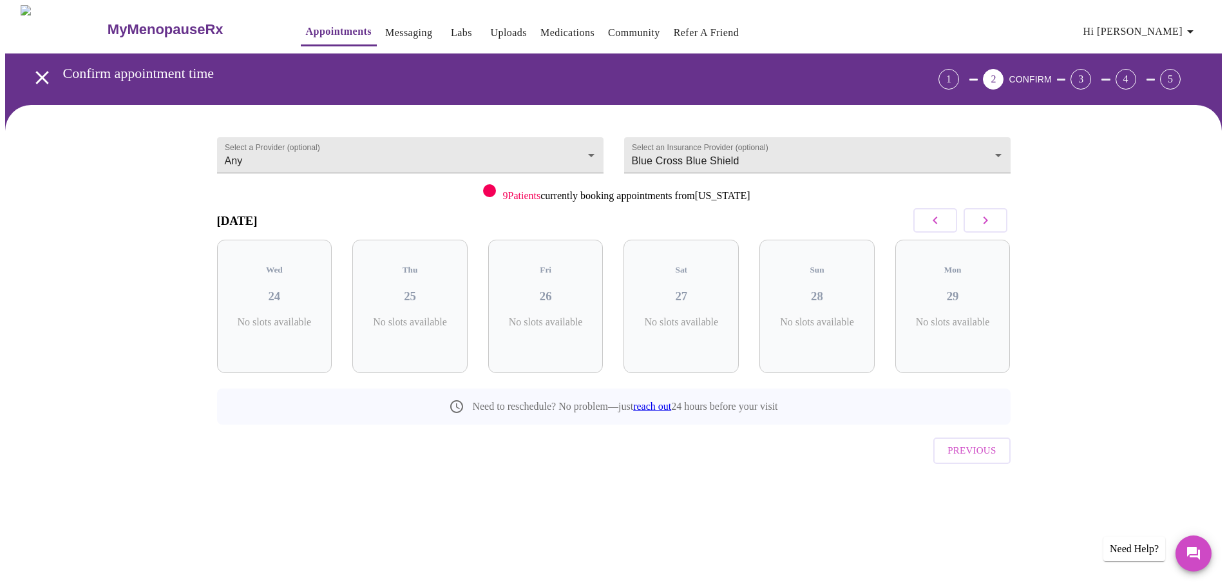
scroll to position [0, 0]
click at [990, 217] on icon "button" at bounding box center [989, 219] width 15 height 15
drag, startPoint x: 990, startPoint y: 218, endPoint x: 986, endPoint y: 255, distance: 37.5
click at [986, 255] on div "[DATE] Wed 24 6 Slots Left ( 8 Total) Thu 25 9 Slots Left ( 36 Total) Fri 26 4 …" at bounding box center [617, 313] width 793 height 223
click at [310, 289] on h3 "29" at bounding box center [279, 296] width 95 height 14
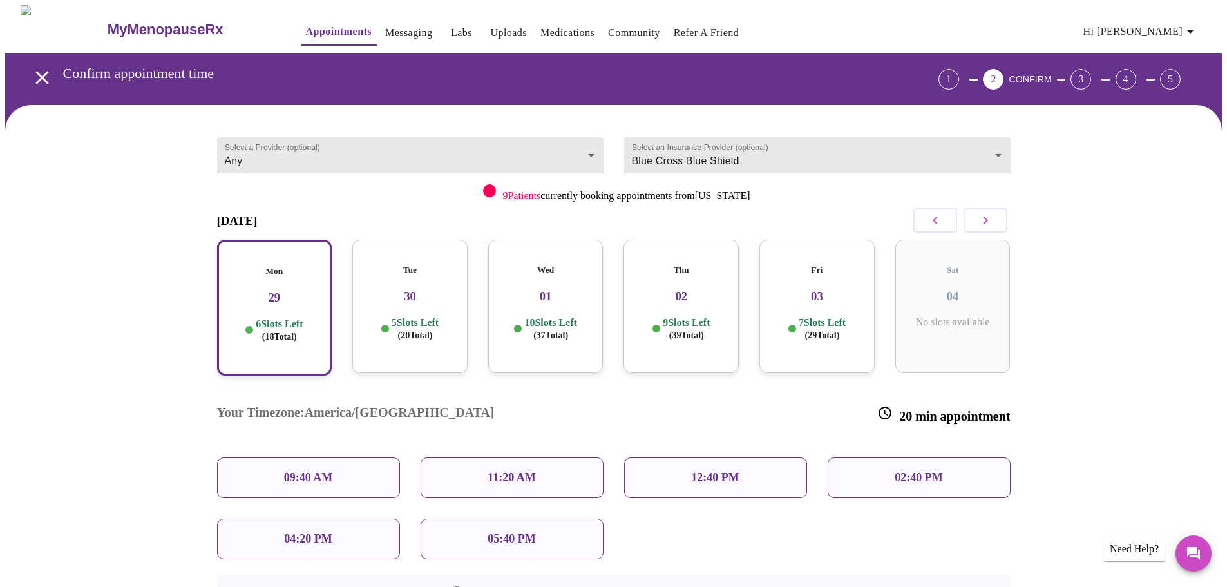
click at [411, 300] on div "Tue 30 5 Slots Left ( 20 Total)" at bounding box center [409, 306] width 115 height 133
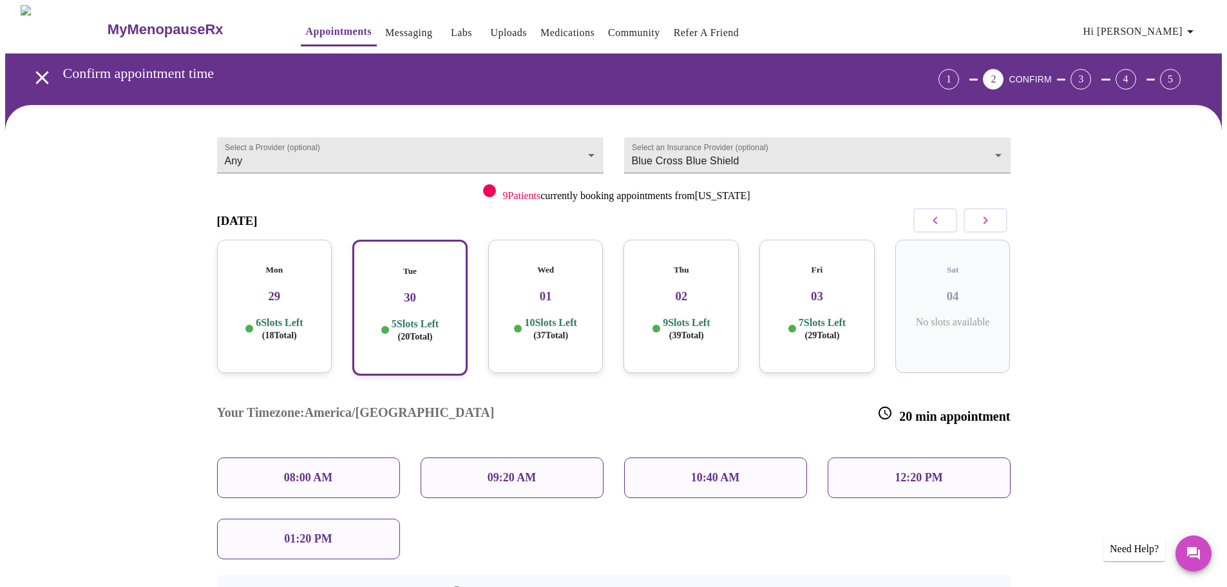
click at [549, 289] on h3 "01" at bounding box center [545, 296] width 95 height 14
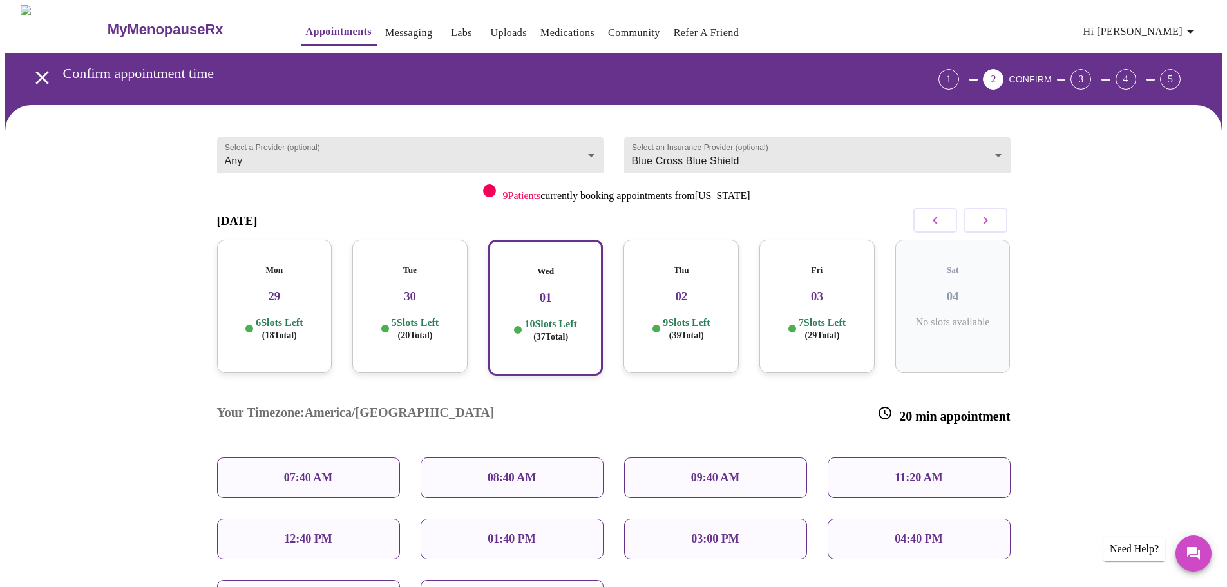
click at [1195, 30] on icon "button" at bounding box center [1189, 31] width 15 height 15
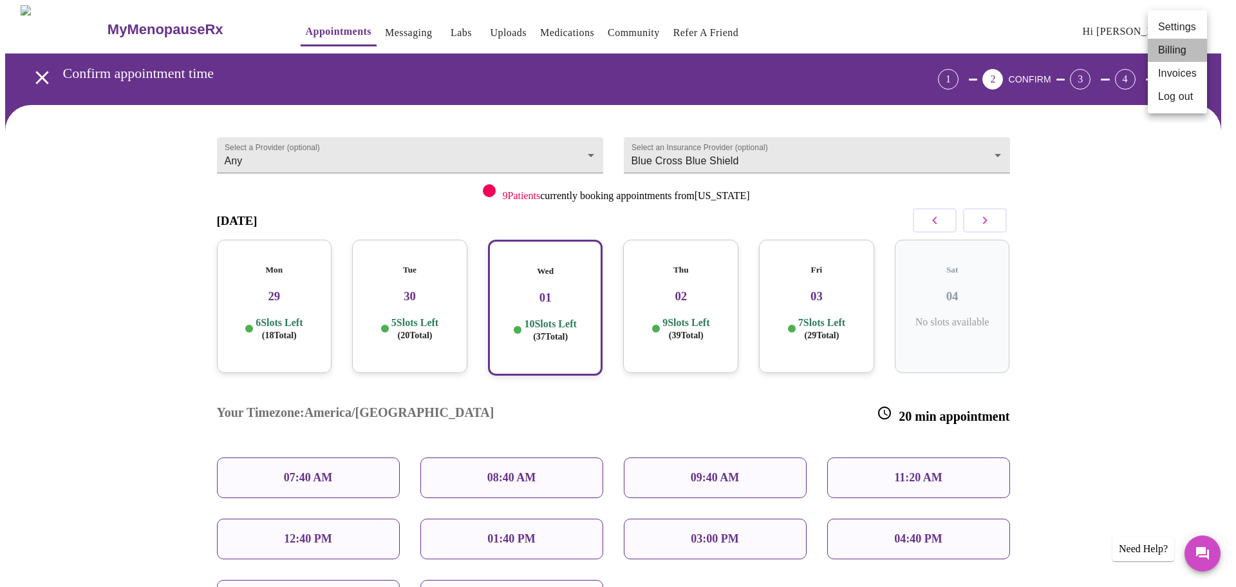
click at [1181, 50] on li "Billing" at bounding box center [1177, 50] width 59 height 23
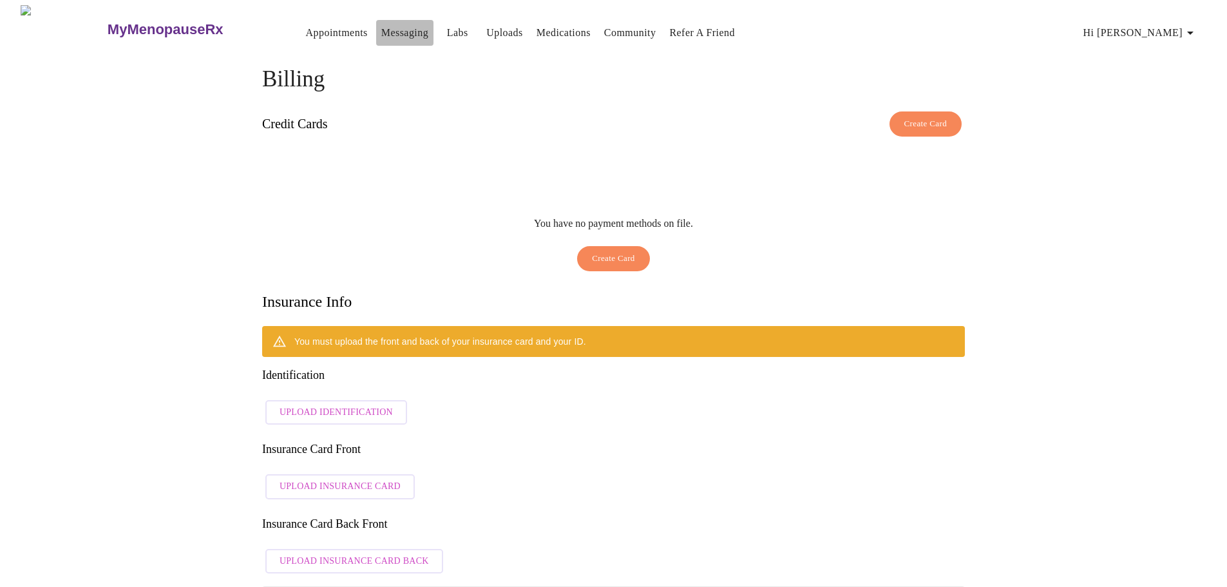
click at [381, 24] on link "Messaging" at bounding box center [404, 33] width 47 height 18
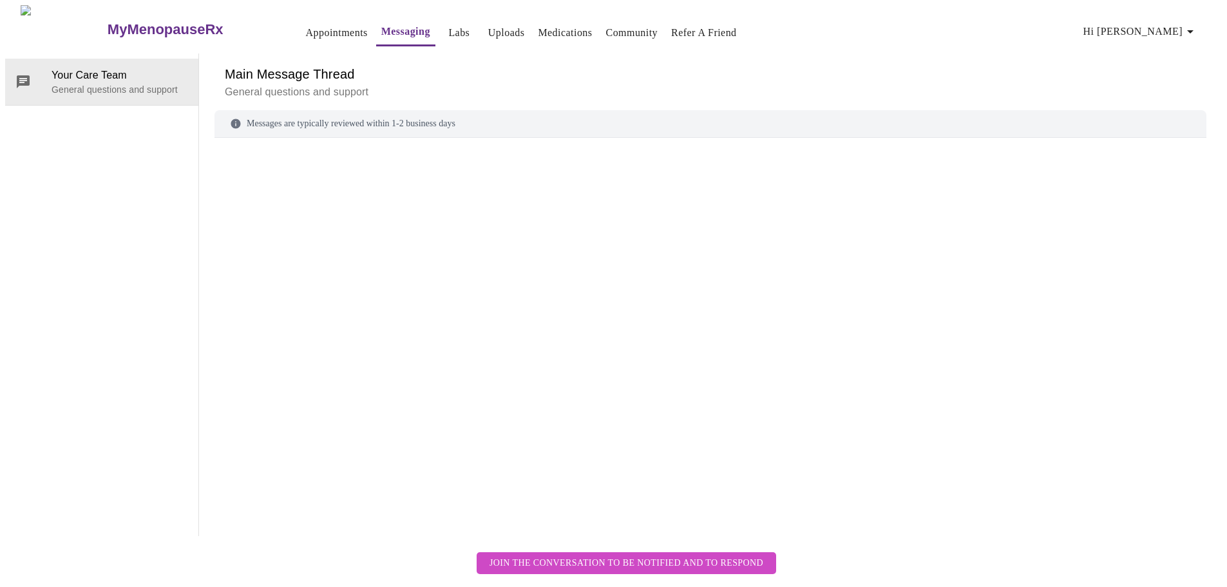
scroll to position [48, 0]
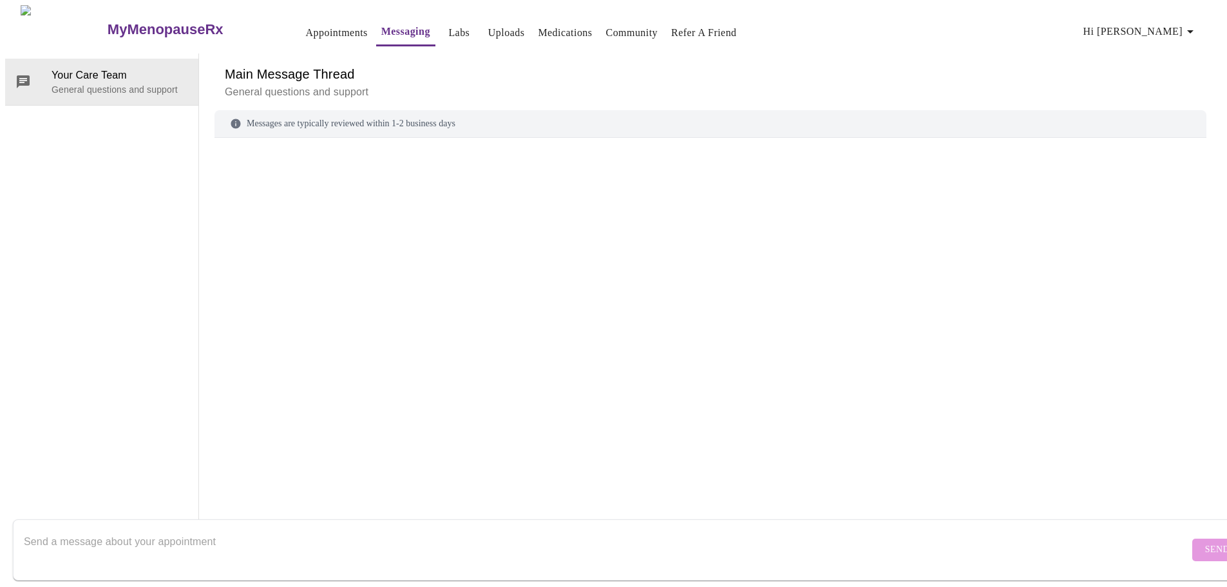
click at [238, 543] on textarea "Send a message about your appointment" at bounding box center [606, 549] width 1165 height 41
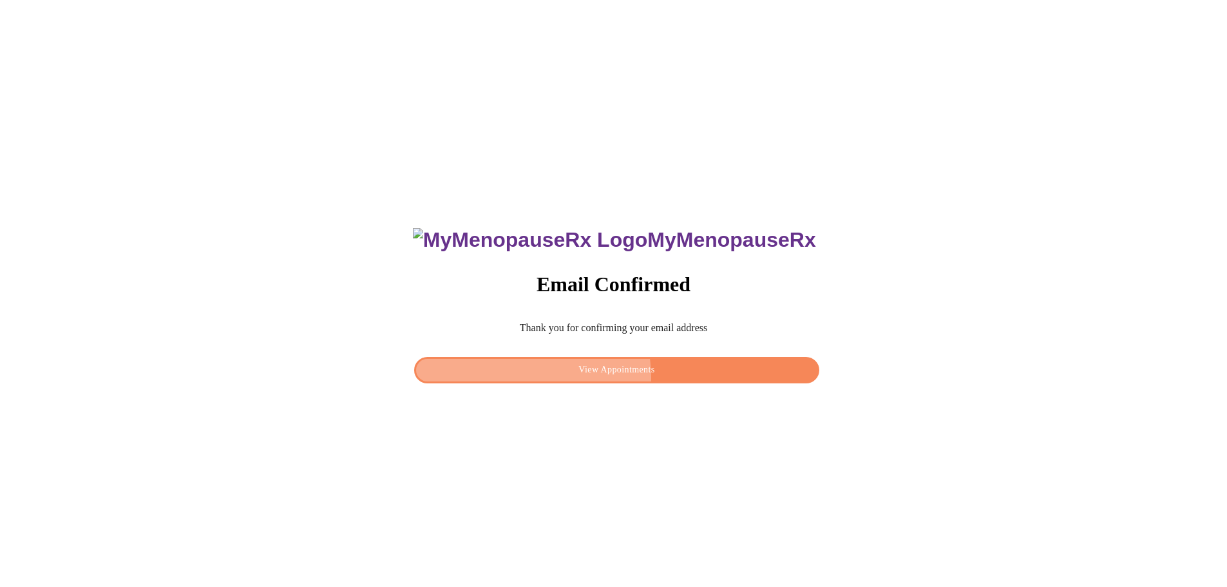
click at [600, 373] on span "View Appointments" at bounding box center [616, 370] width 375 height 16
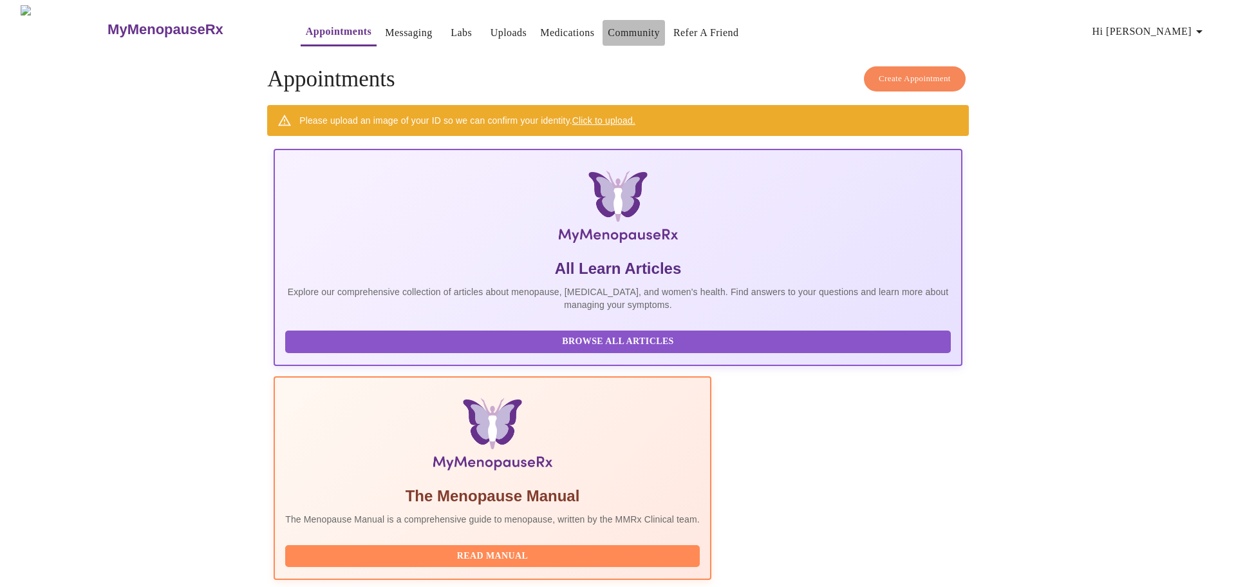
click at [610, 25] on link "Community" at bounding box center [634, 33] width 52 height 18
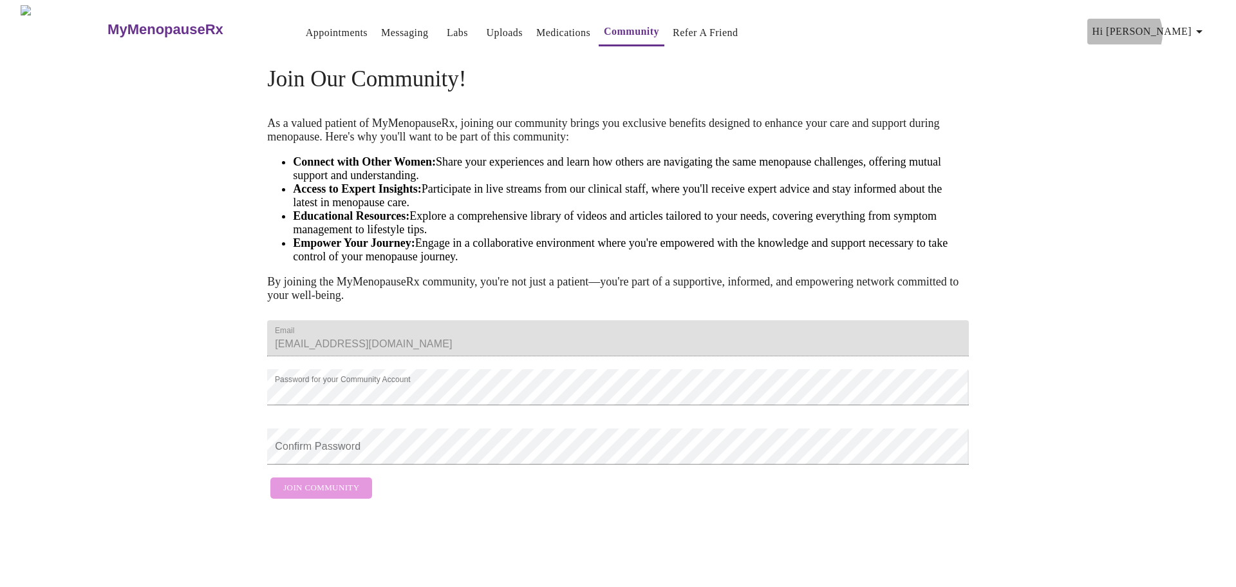
click at [1193, 28] on span "Hi [PERSON_NAME]" at bounding box center [1150, 32] width 115 height 18
click at [132, 27] on div at bounding box center [618, 293] width 1236 height 587
click at [384, 29] on link "Messaging" at bounding box center [404, 33] width 47 height 18
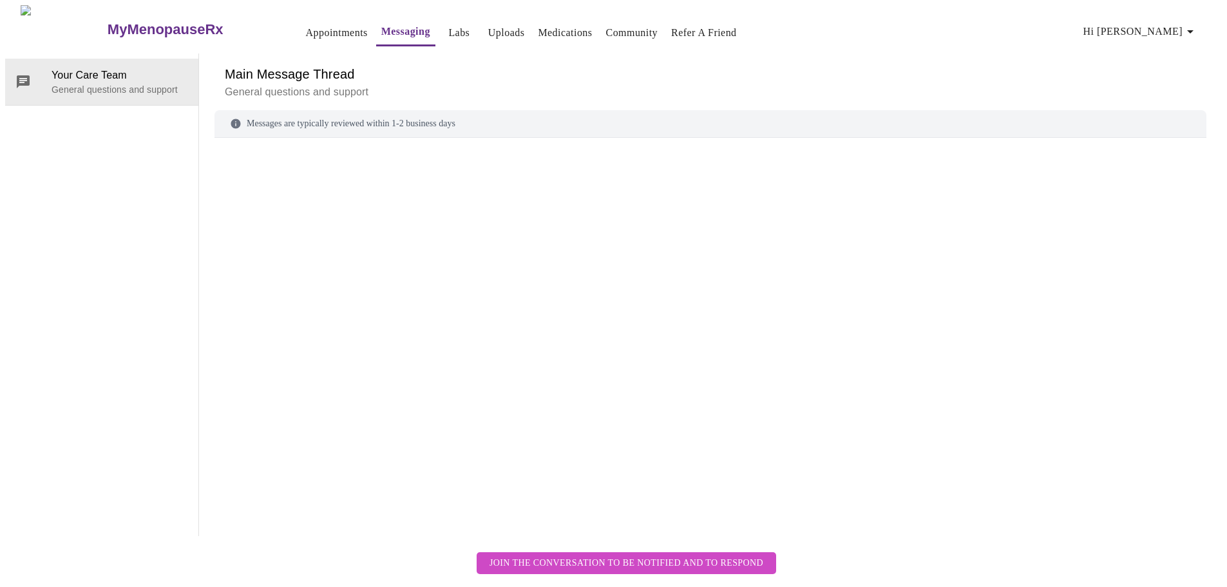
scroll to position [48, 0]
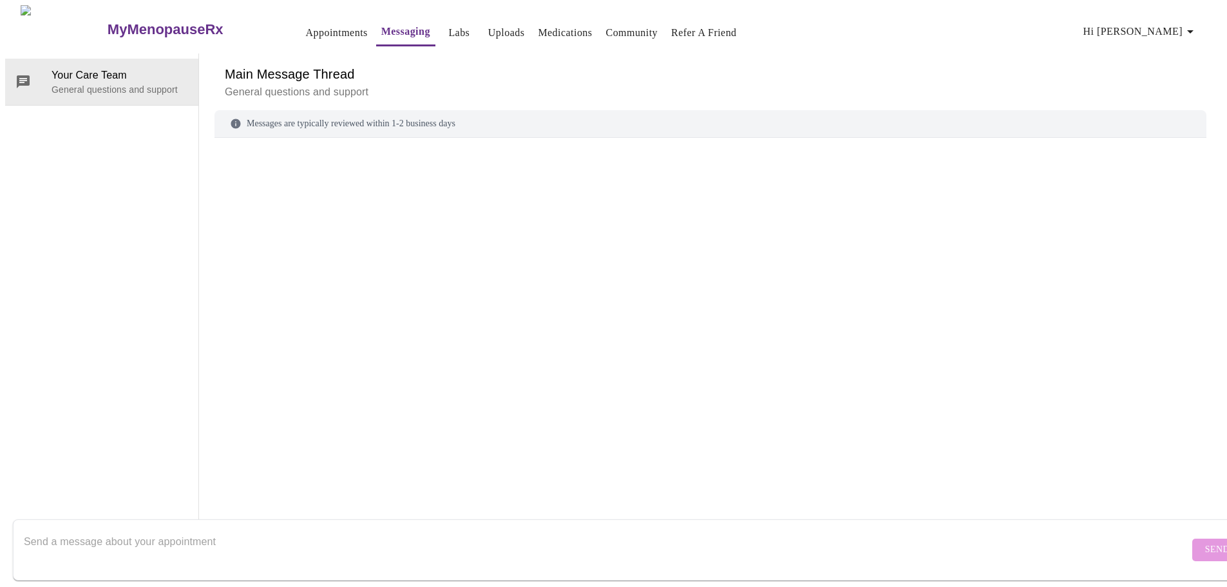
click at [195, 545] on textarea "Send a message about your appointment" at bounding box center [606, 549] width 1165 height 41
type textarea "Hello. If I upload my insurance card do you run it prior to an appointment to s…"
click at [1205, 543] on span "Send" at bounding box center [1217, 549] width 24 height 16
